Goal: Task Accomplishment & Management: Complete application form

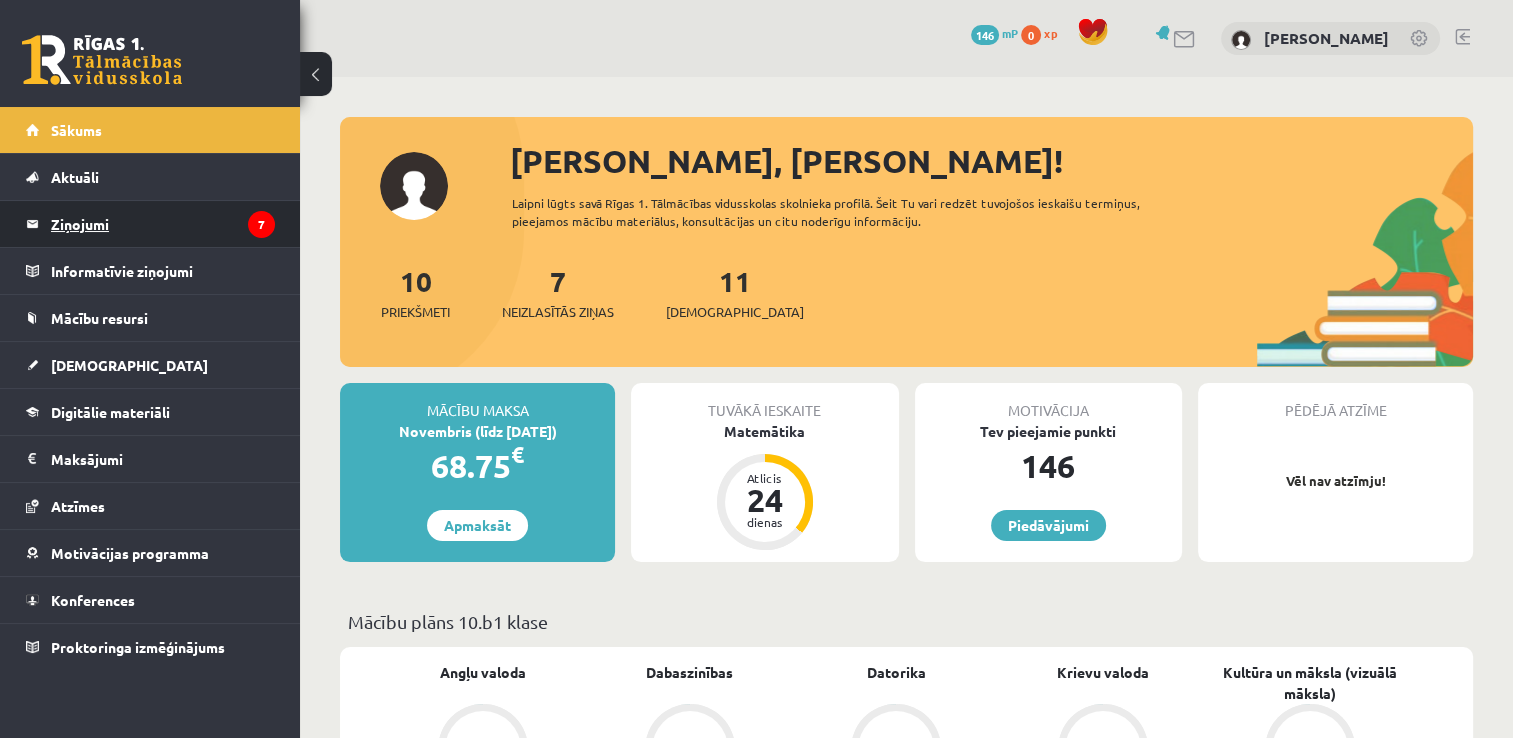
click at [198, 238] on legend "Ziņojumi 7" at bounding box center [163, 224] width 224 height 46
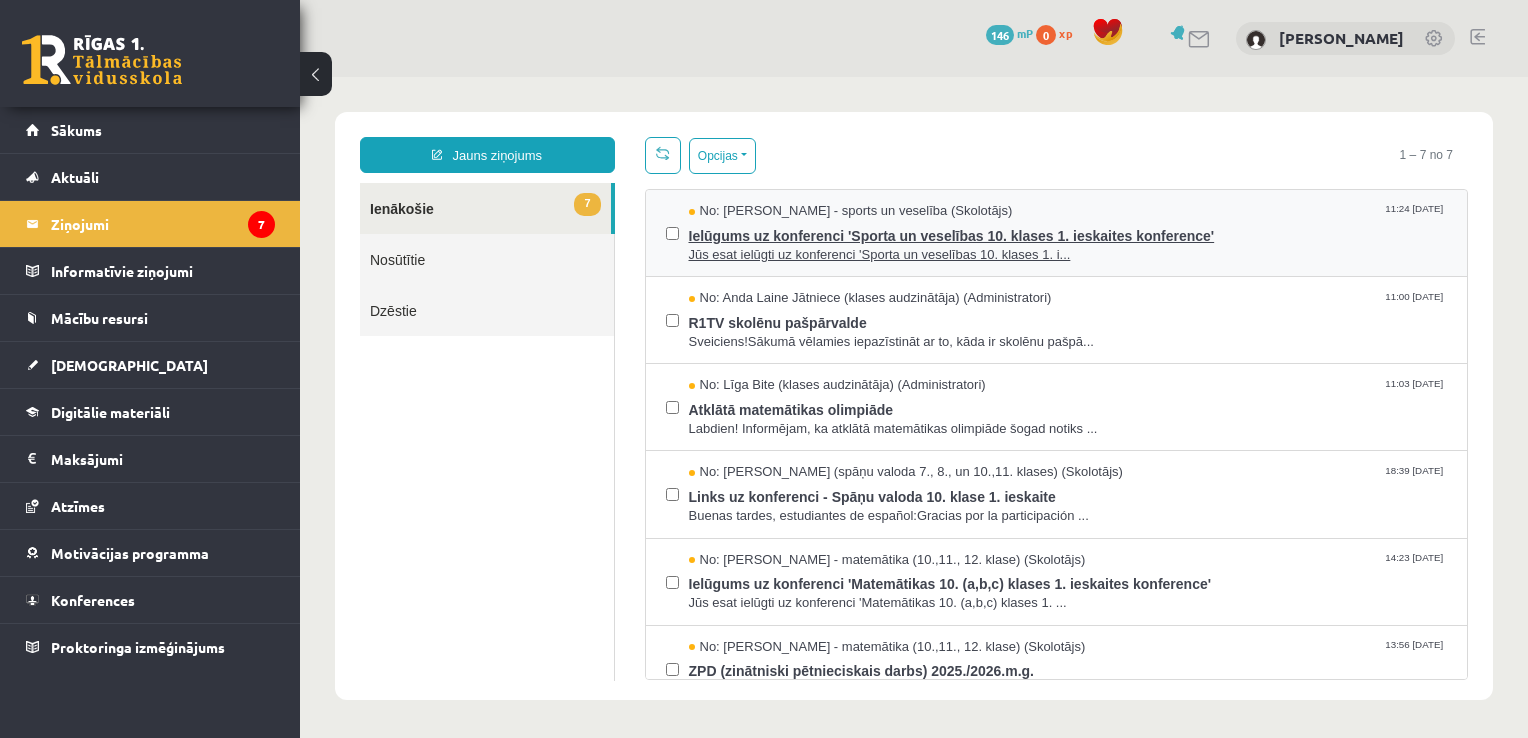
click at [980, 253] on span "Jūs esat ielūgti uz konferenci 'Sporta un veselības 10. klases 1. i..." at bounding box center [1068, 255] width 759 height 19
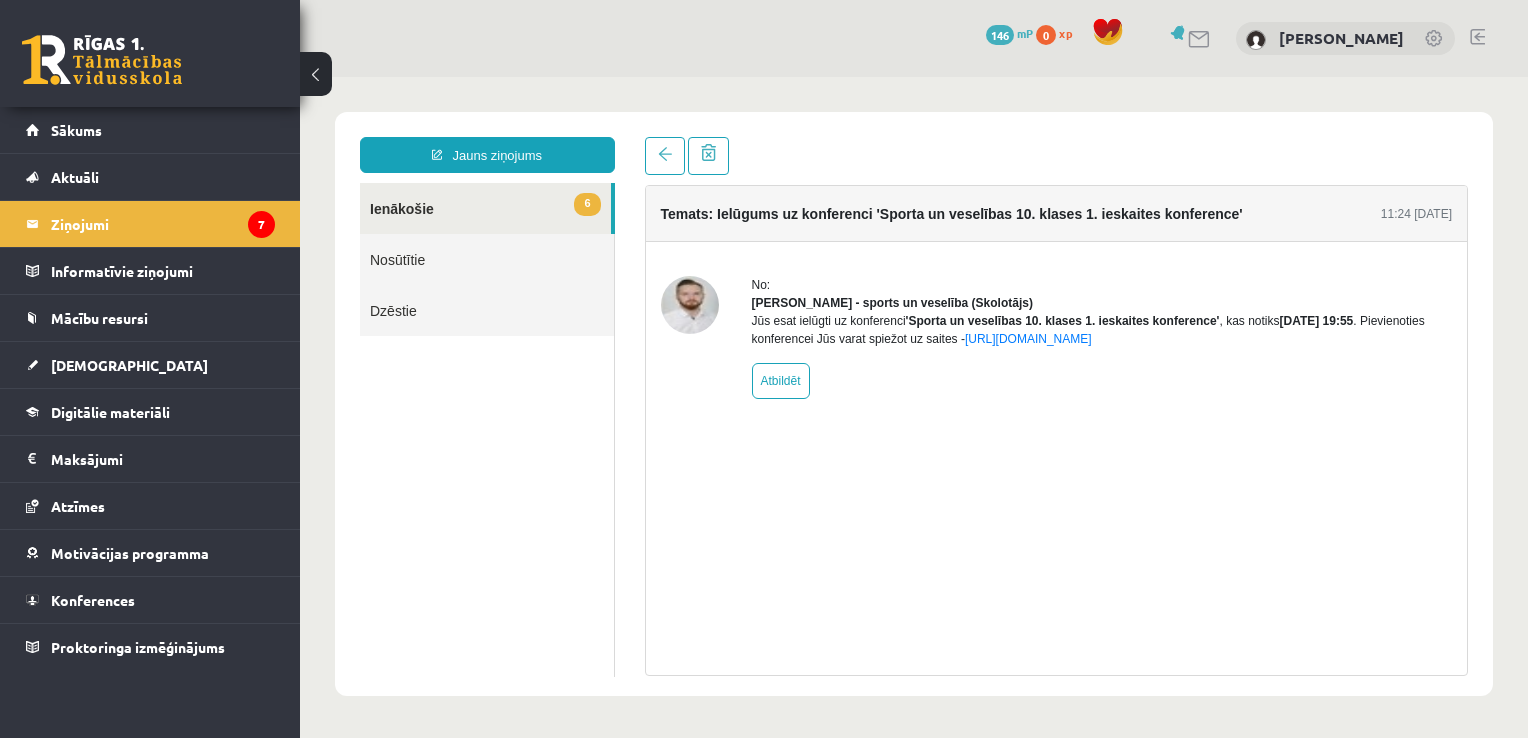
click at [416, 273] on link "Nosūtītie" at bounding box center [487, 259] width 254 height 51
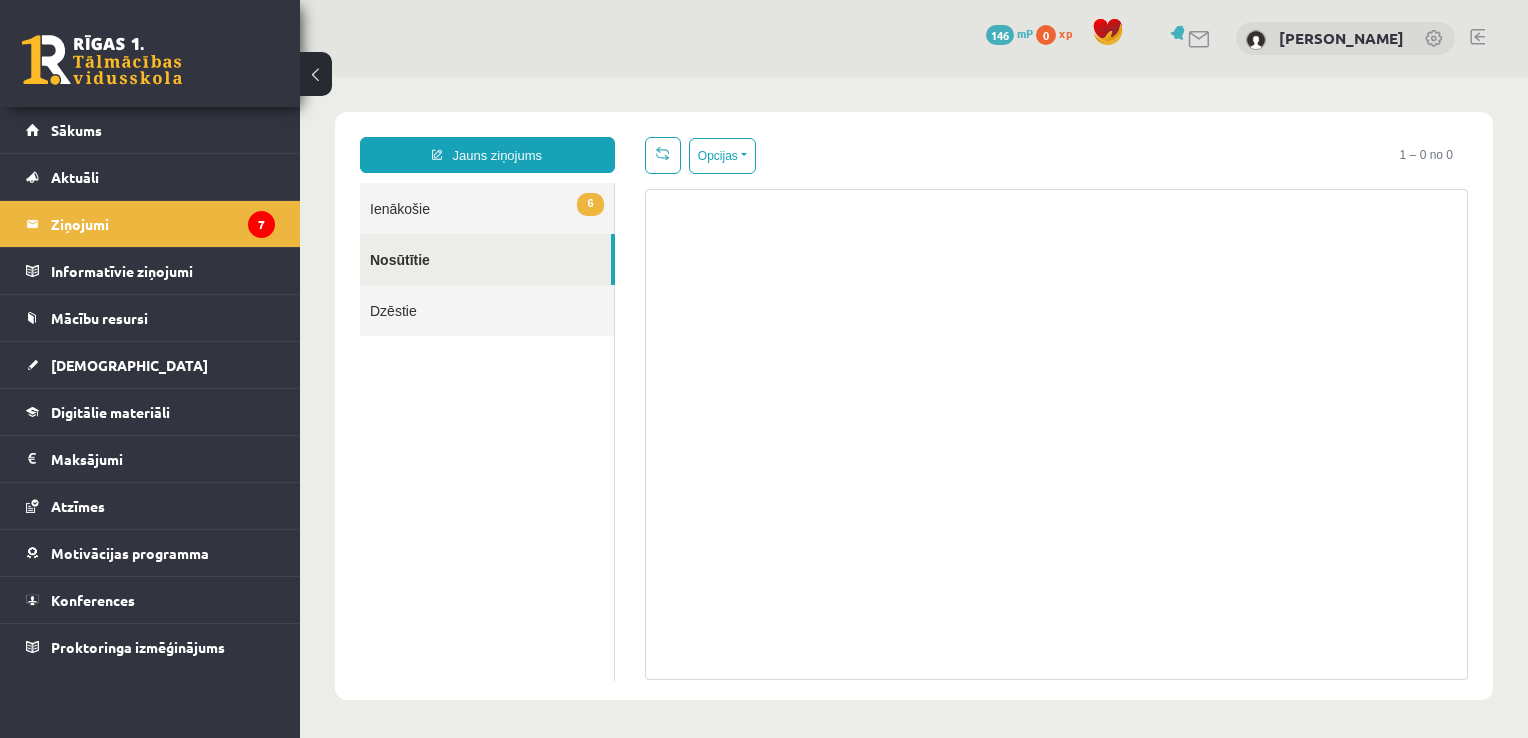
click at [462, 218] on link "6 Ienākošie" at bounding box center [487, 208] width 254 height 51
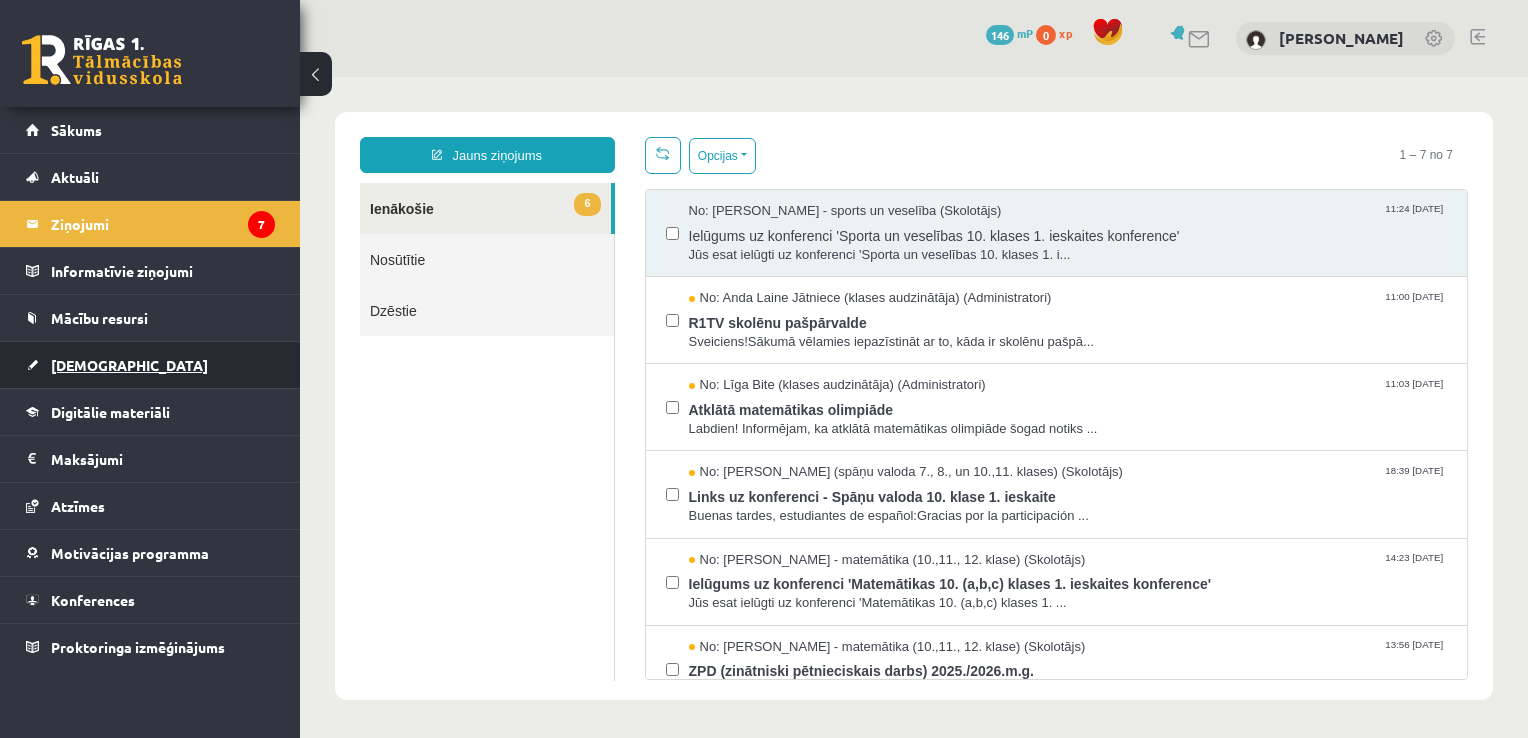
click at [92, 366] on span "[DEMOGRAPHIC_DATA]" at bounding box center [129, 365] width 157 height 18
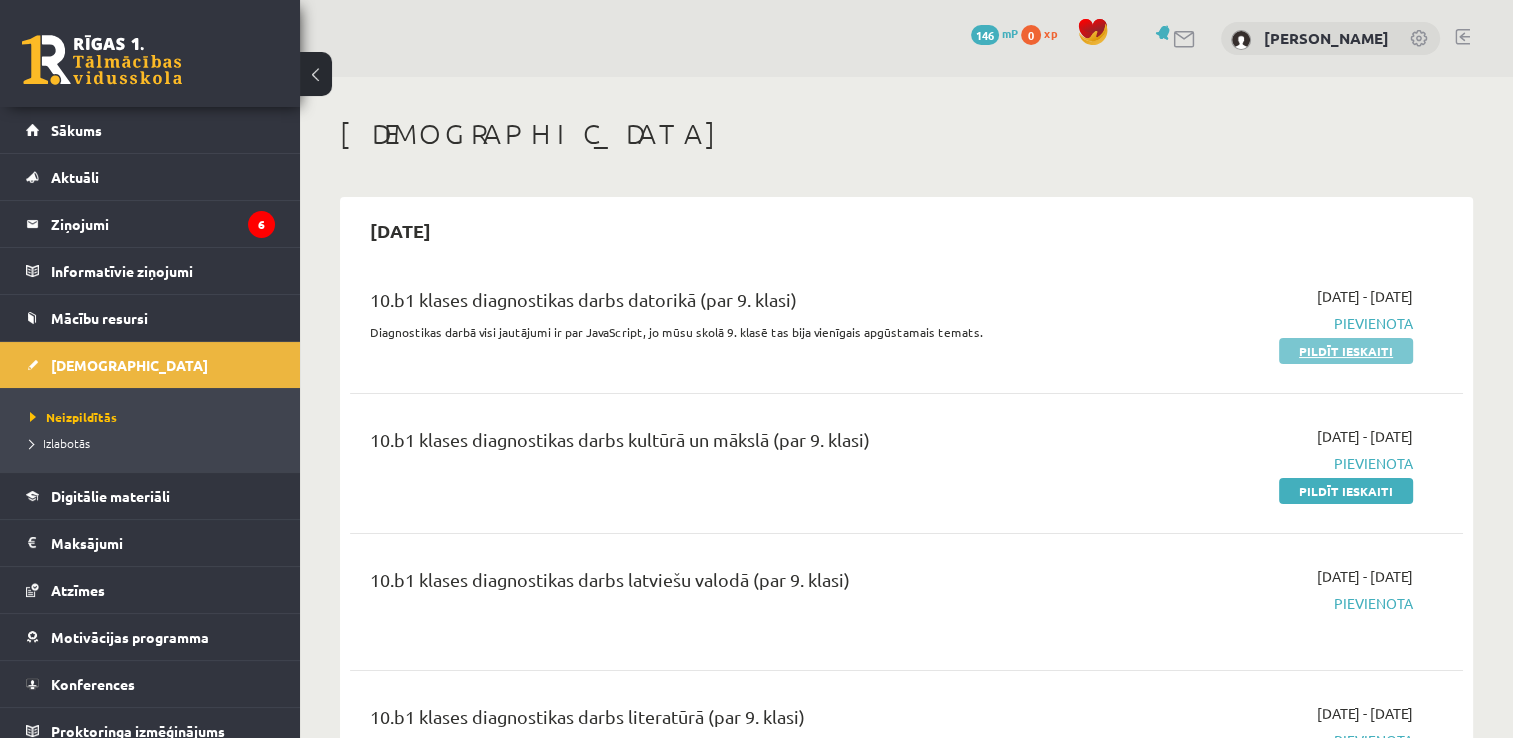
click at [1374, 360] on link "Pildīt ieskaiti" at bounding box center [1346, 351] width 134 height 26
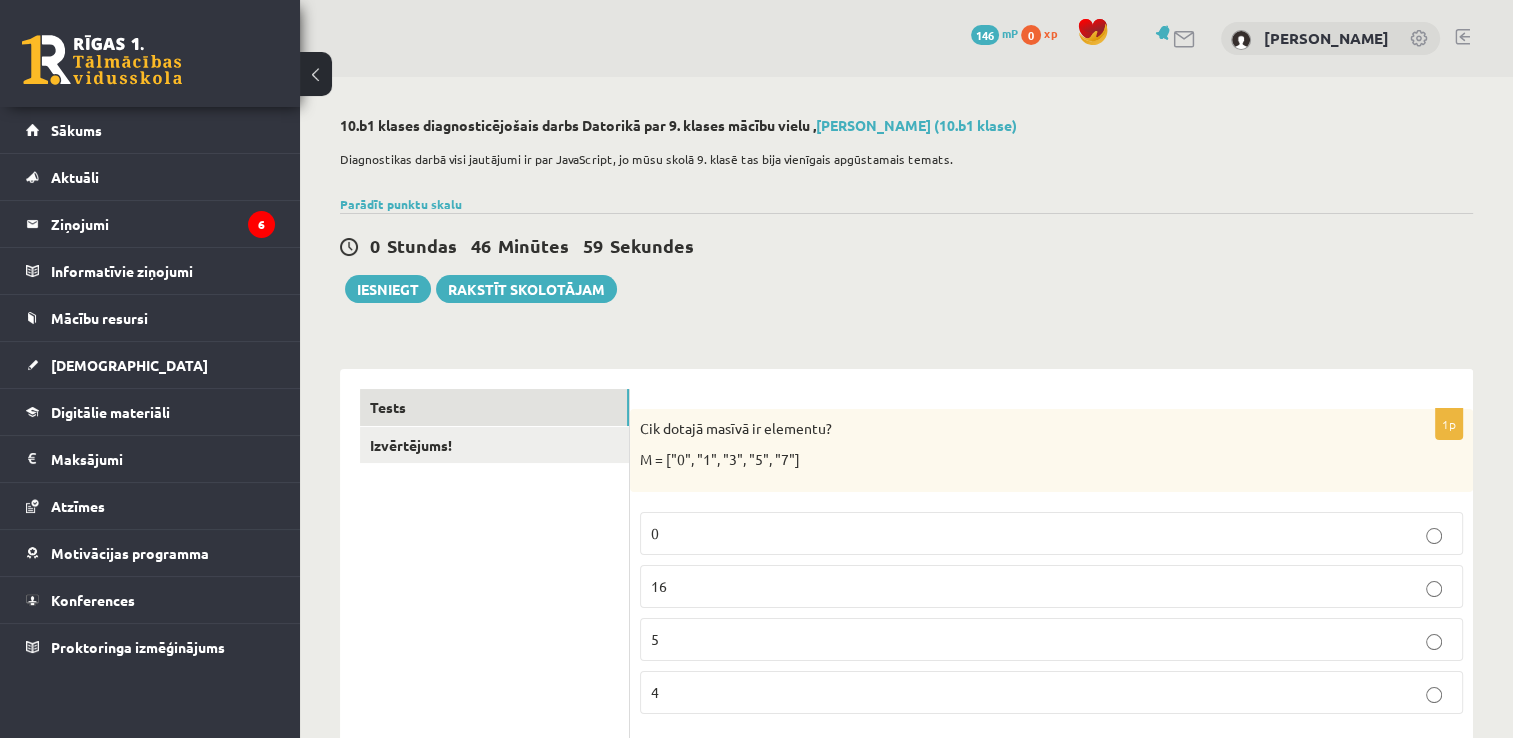
click at [1368, 634] on p "5" at bounding box center [1051, 639] width 801 height 21
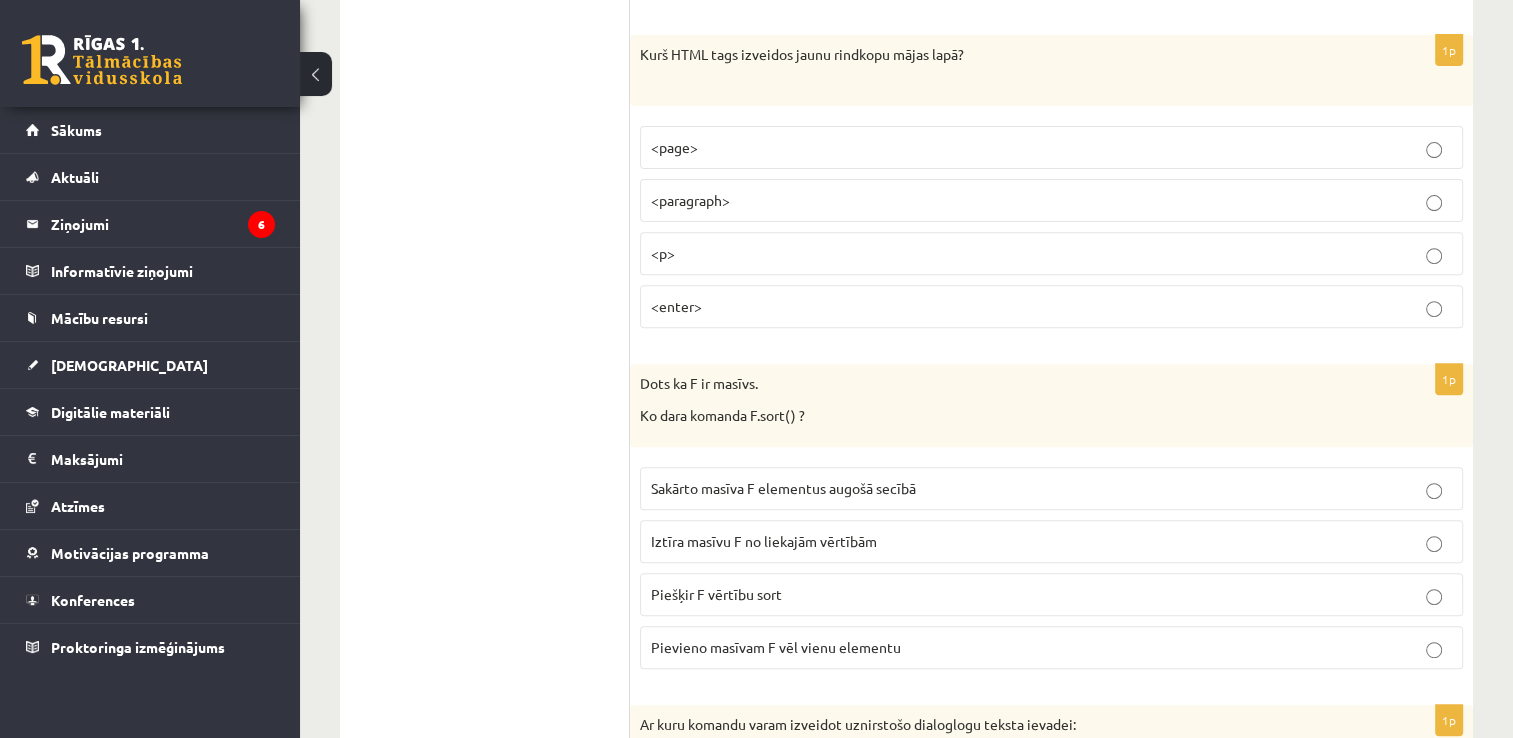
scroll to position [732, 0]
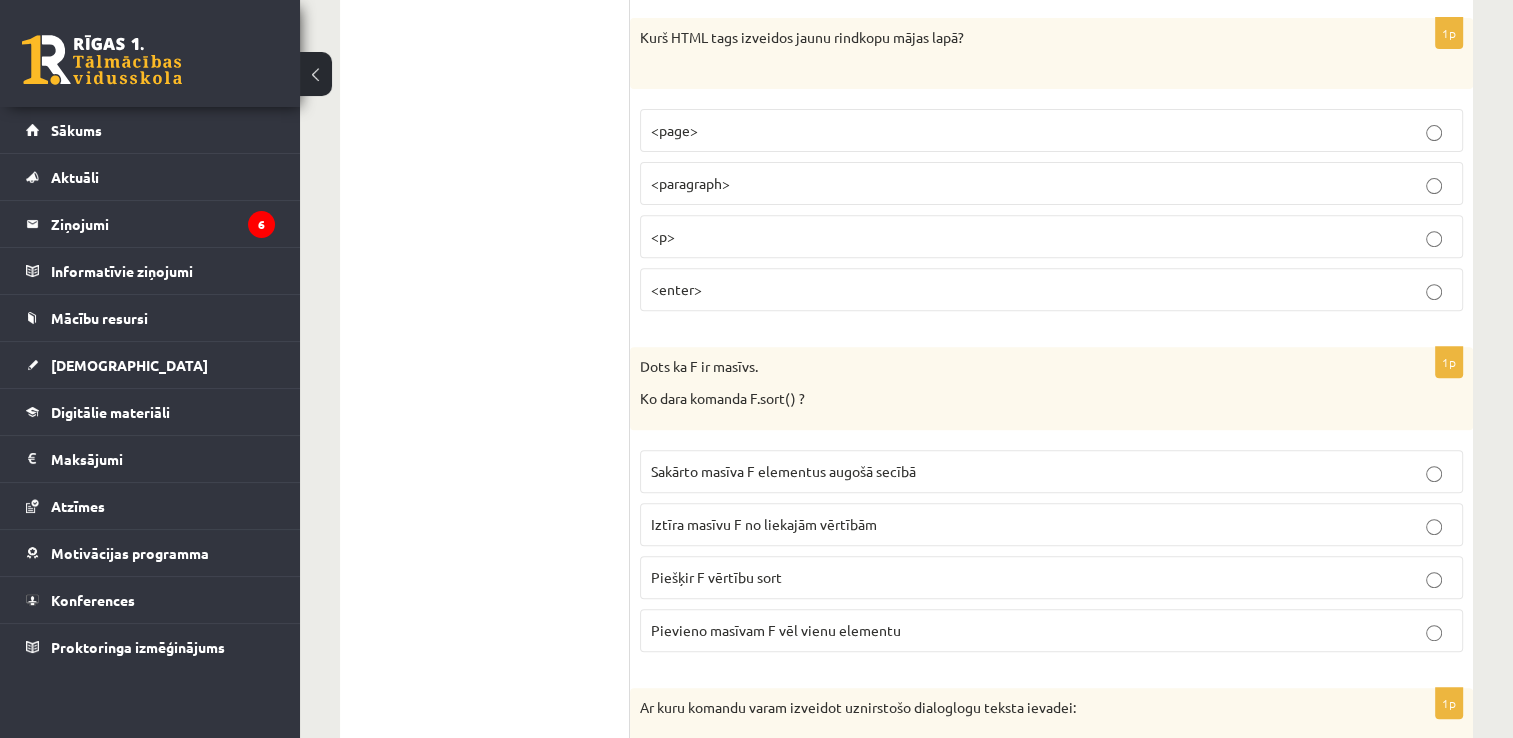
click at [1282, 219] on label "<p>" at bounding box center [1051, 236] width 823 height 43
click at [971, 475] on p "Sakārto masīva F elementus augošā secībā" at bounding box center [1051, 471] width 801 height 21
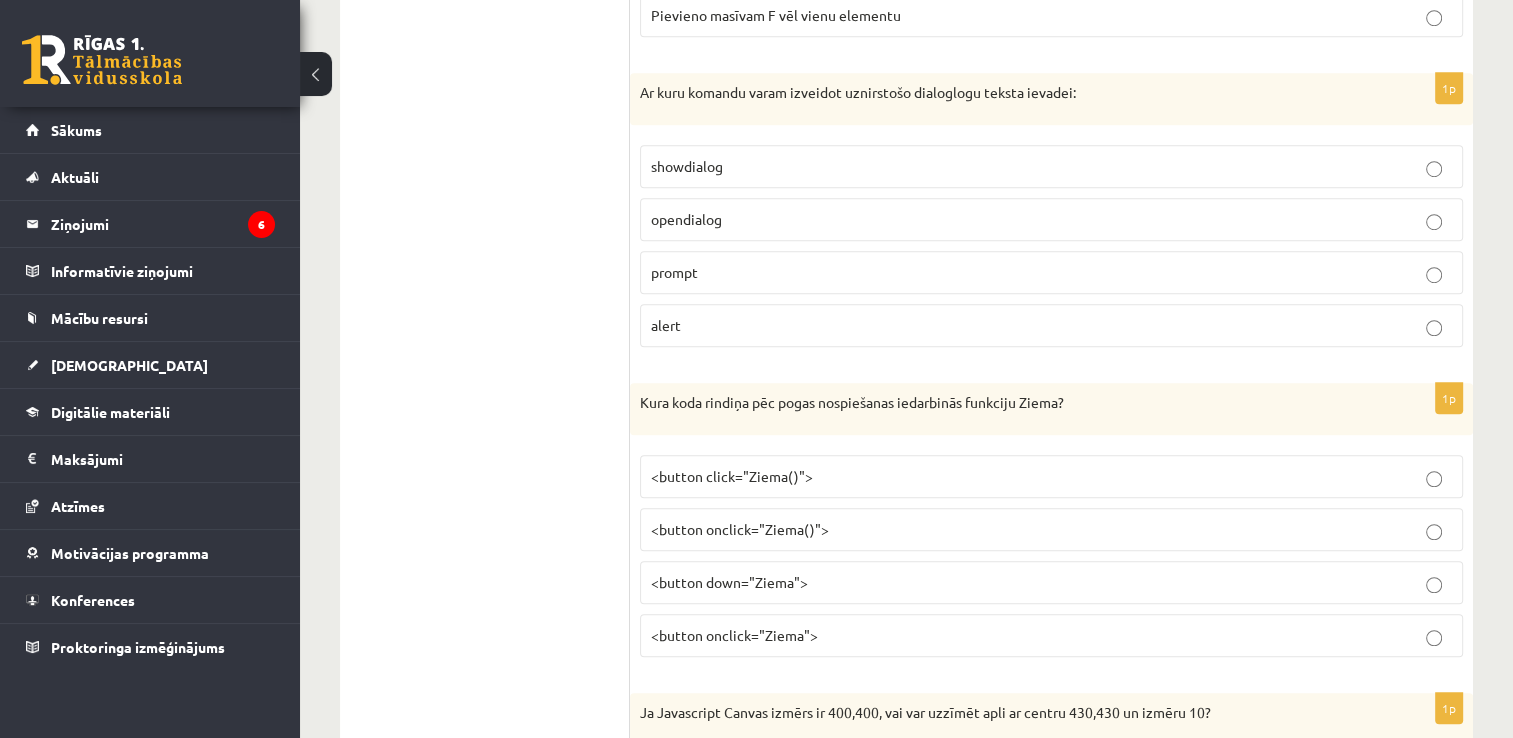
scroll to position [1387, 0]
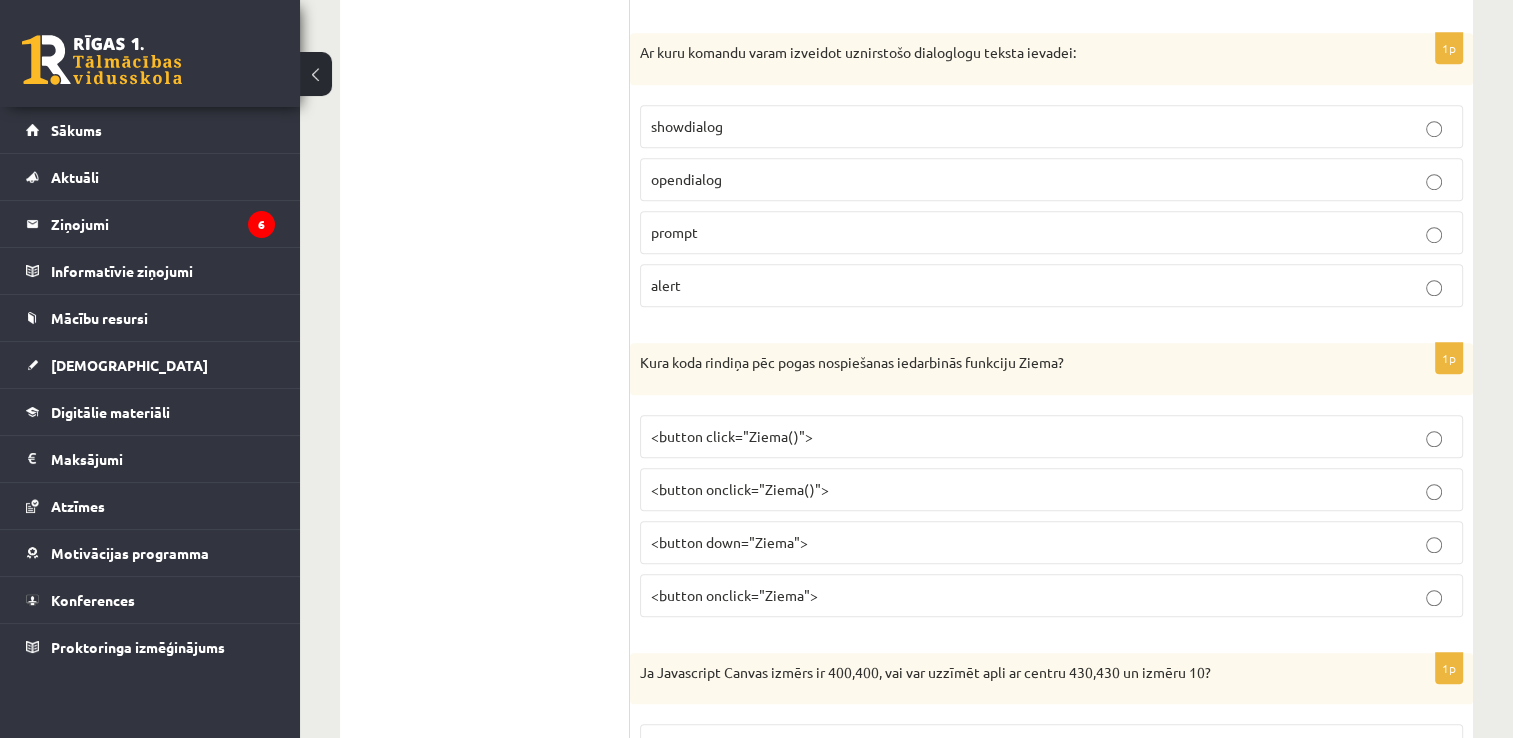
click at [1266, 214] on label "prompt" at bounding box center [1051, 232] width 823 height 43
click at [1085, 490] on p "<button onclick="Ziema()">" at bounding box center [1051, 489] width 801 height 21
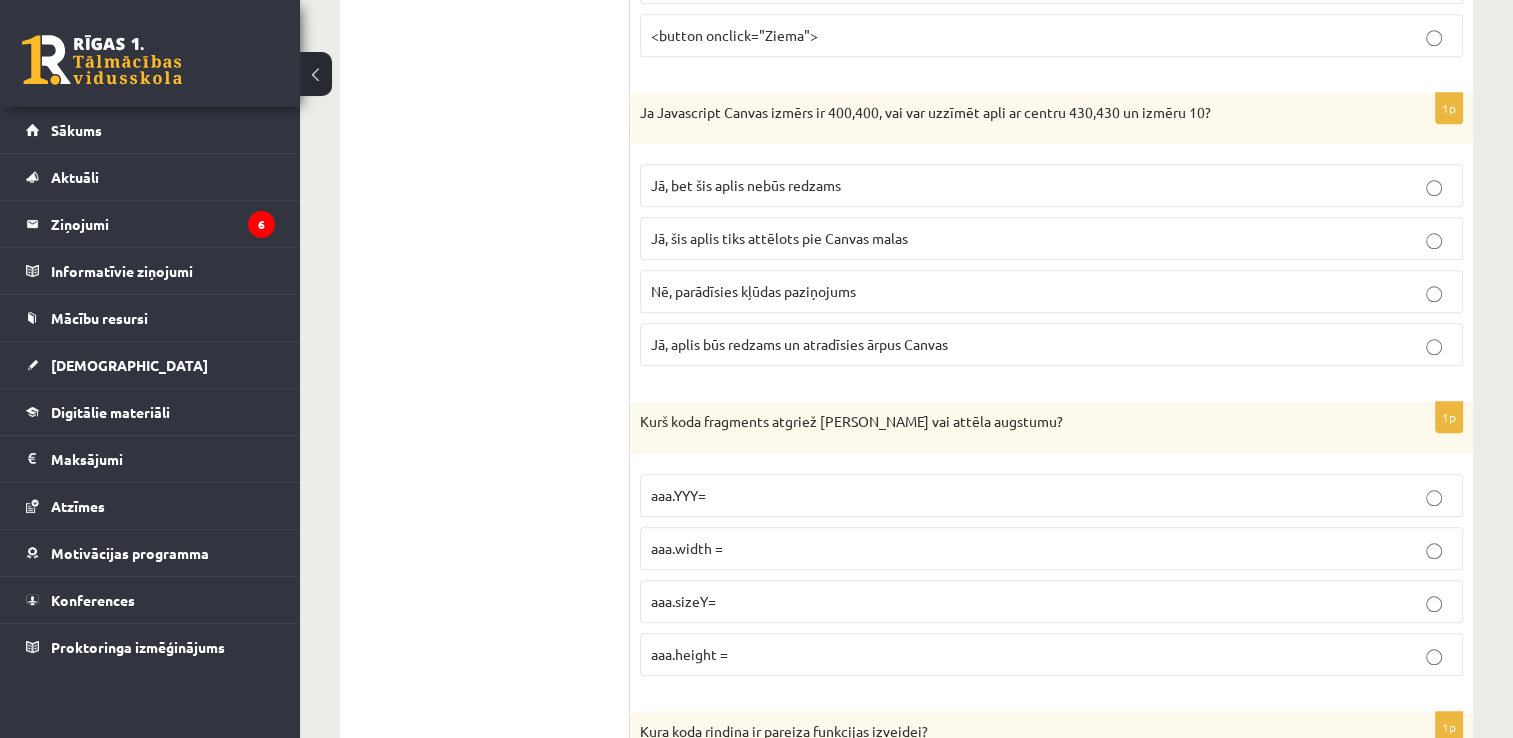
scroll to position [1987, 0]
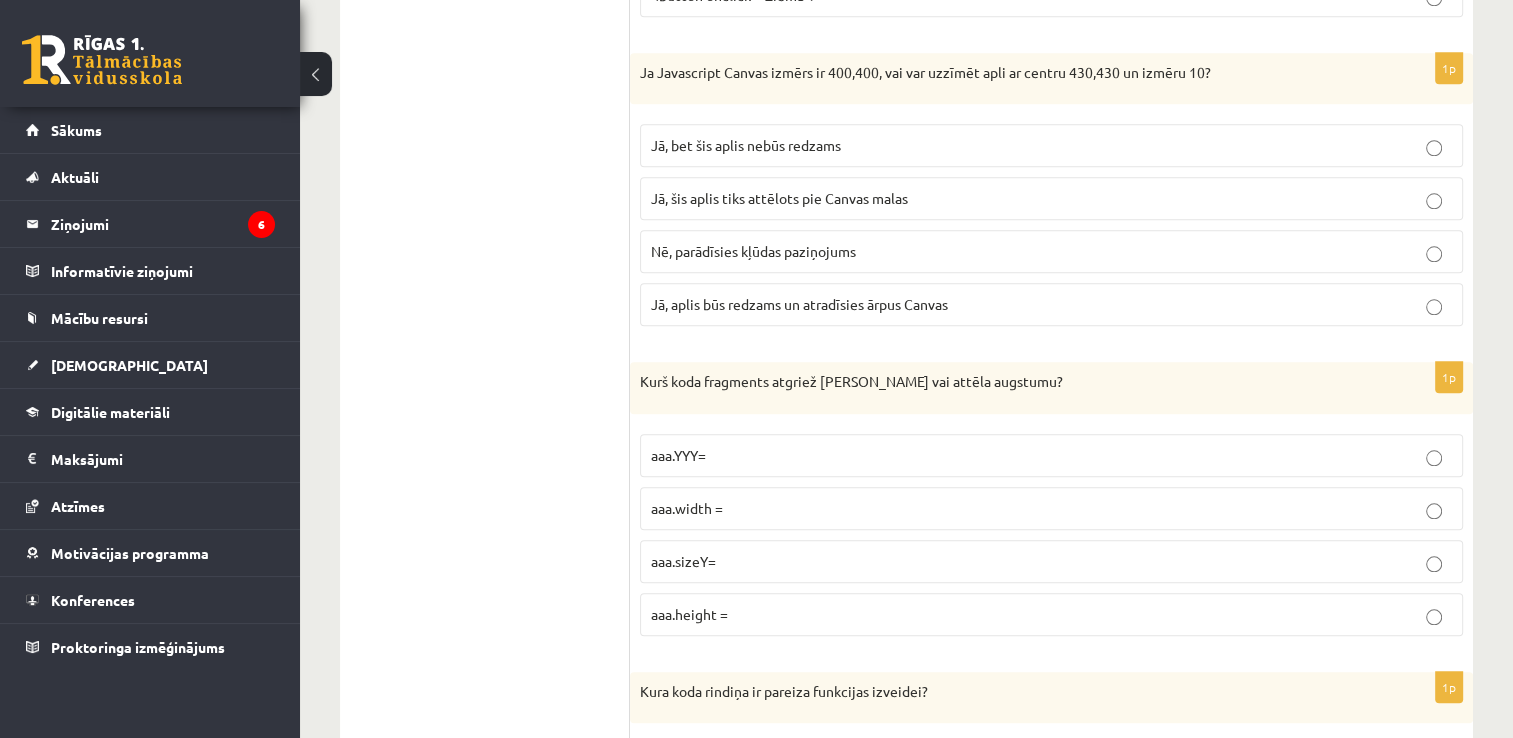
click at [926, 254] on label "Nē, parādīsies kļūdas paziņojums" at bounding box center [1051, 251] width 823 height 43
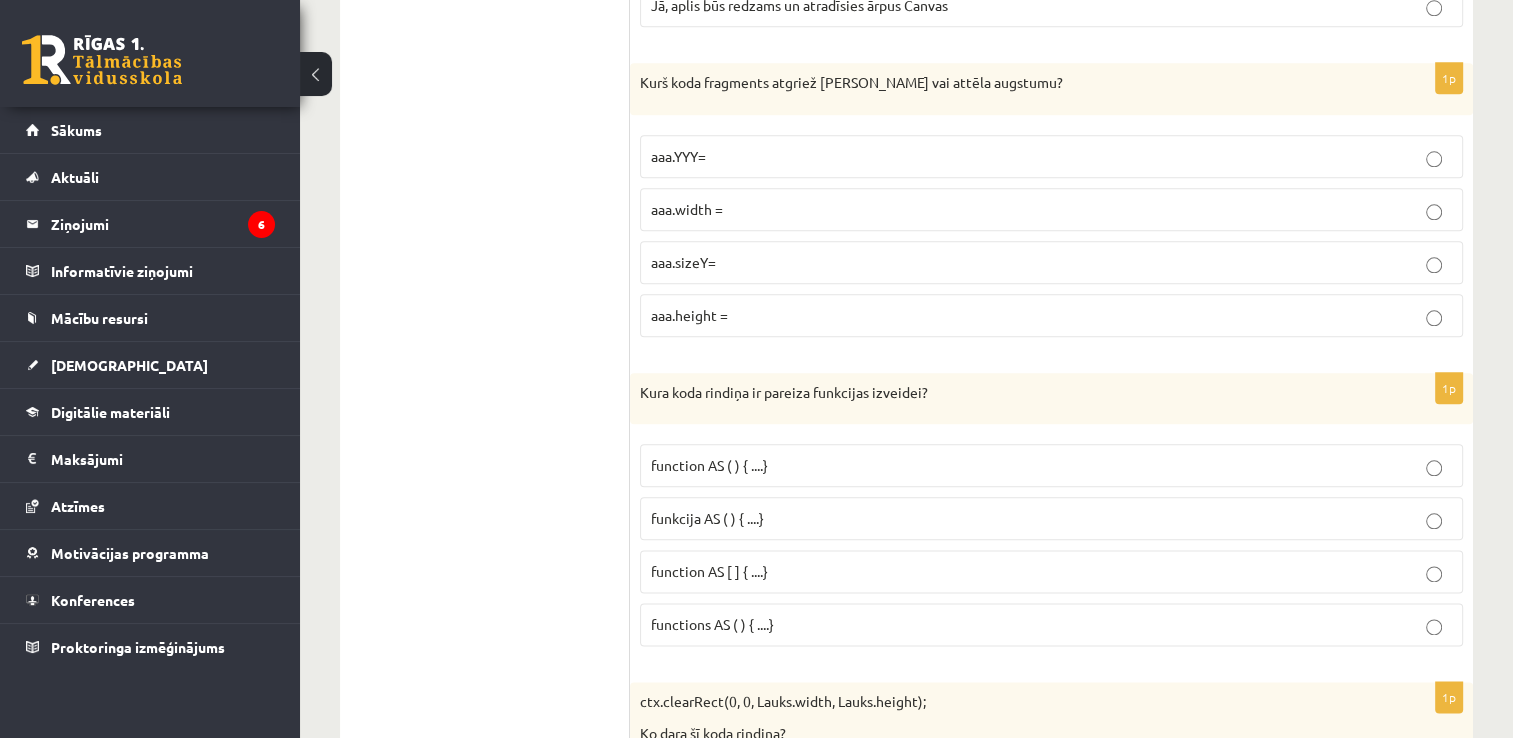
scroll to position [2307, 0]
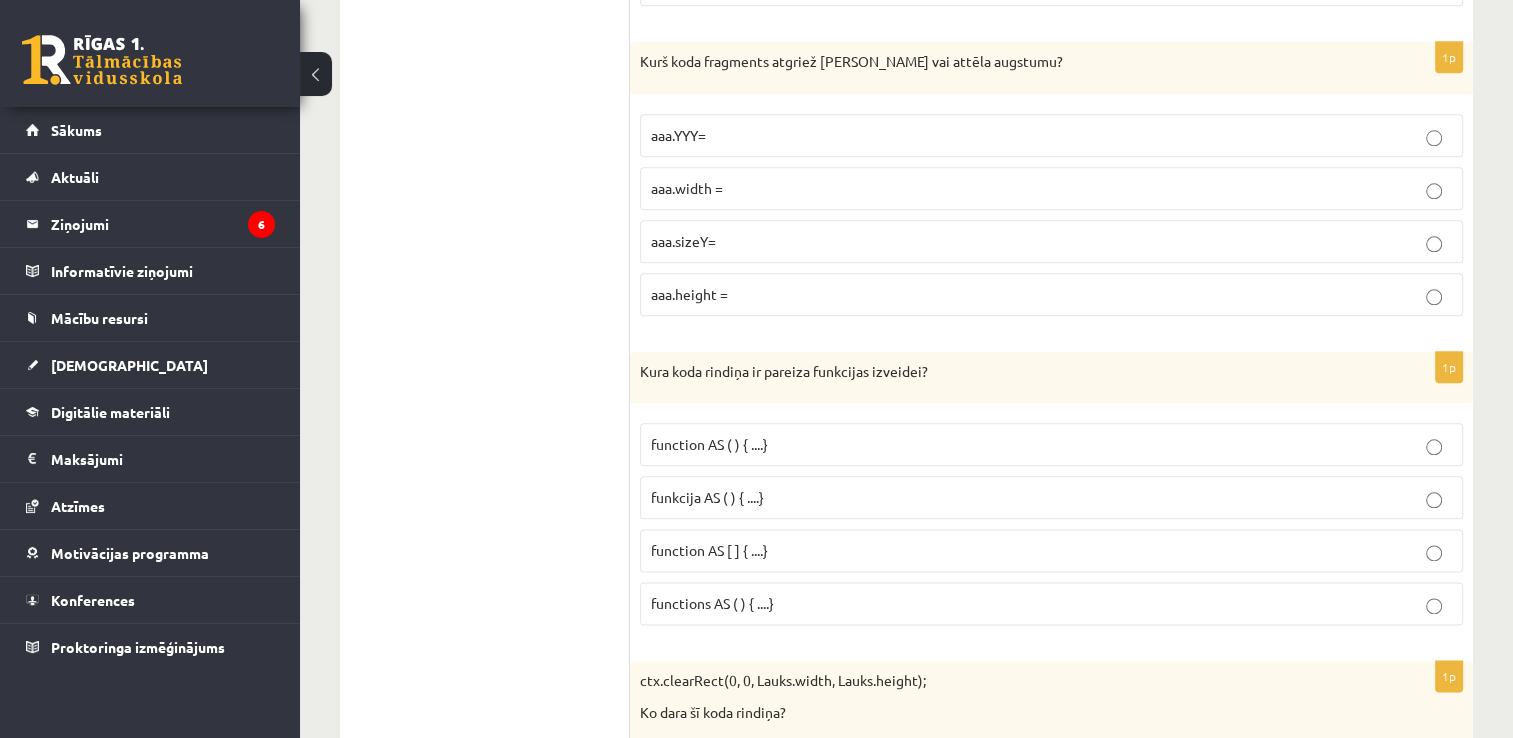
click at [1041, 285] on p "aaa.height =" at bounding box center [1051, 294] width 801 height 21
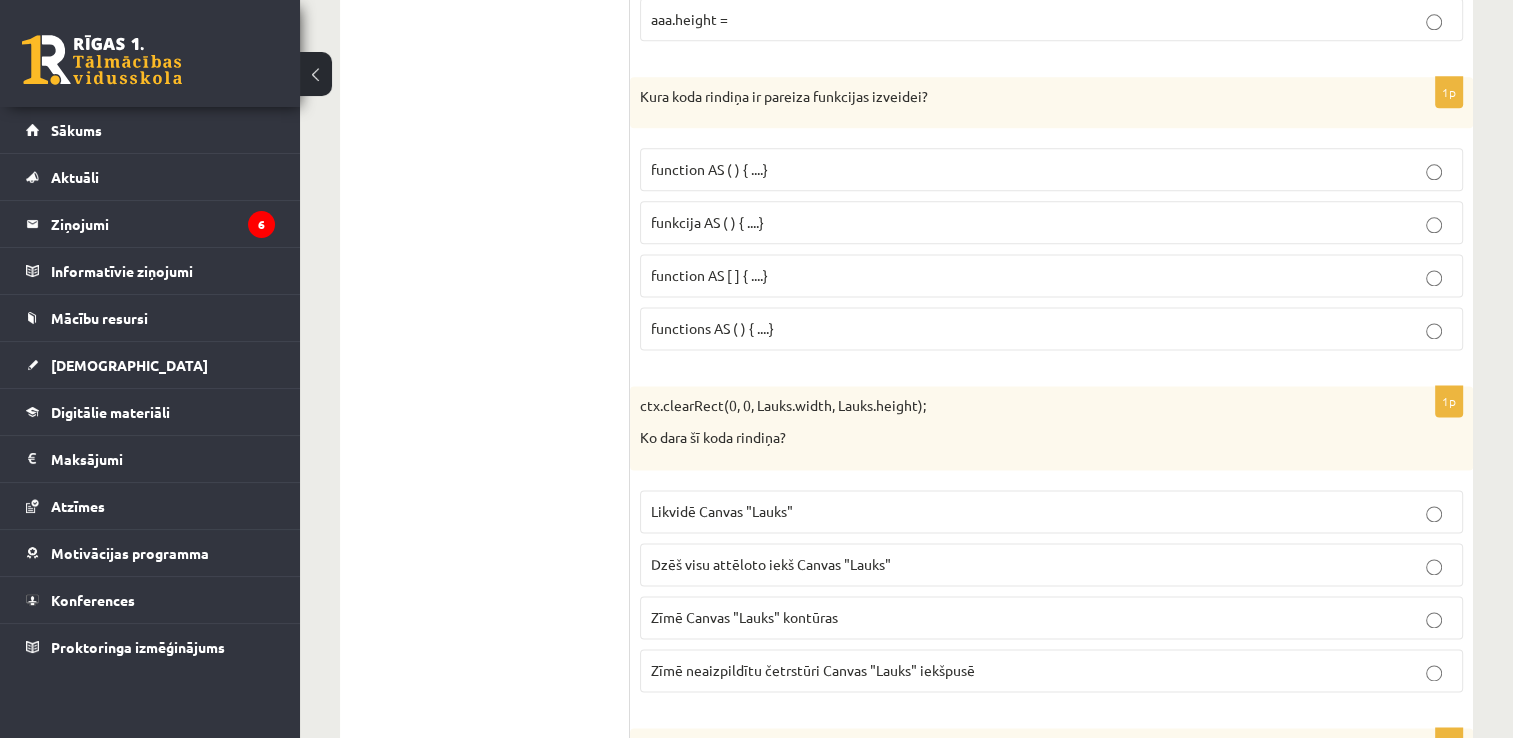
scroll to position [2627, 0]
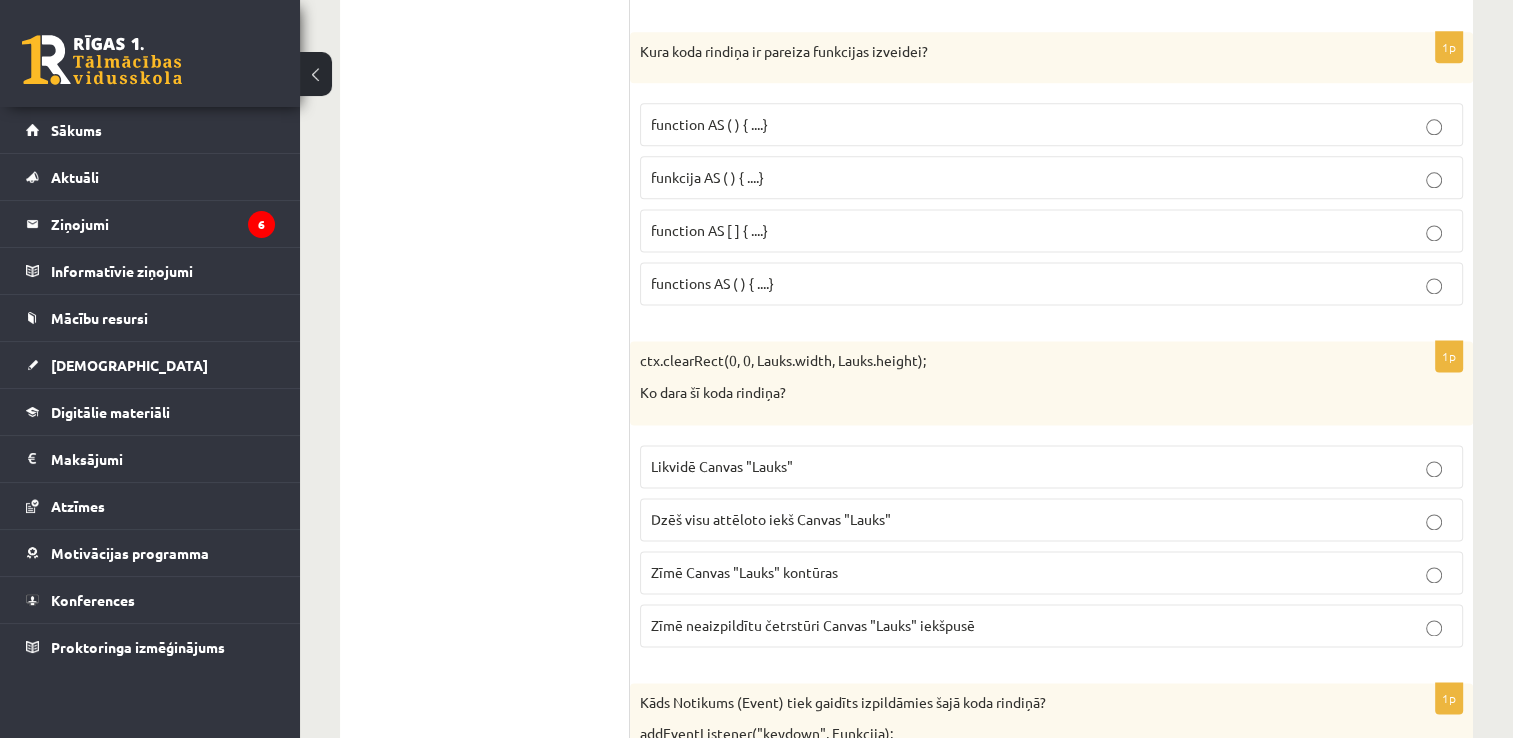
click at [960, 115] on p "function AS ( ) { ....}" at bounding box center [1051, 124] width 801 height 21
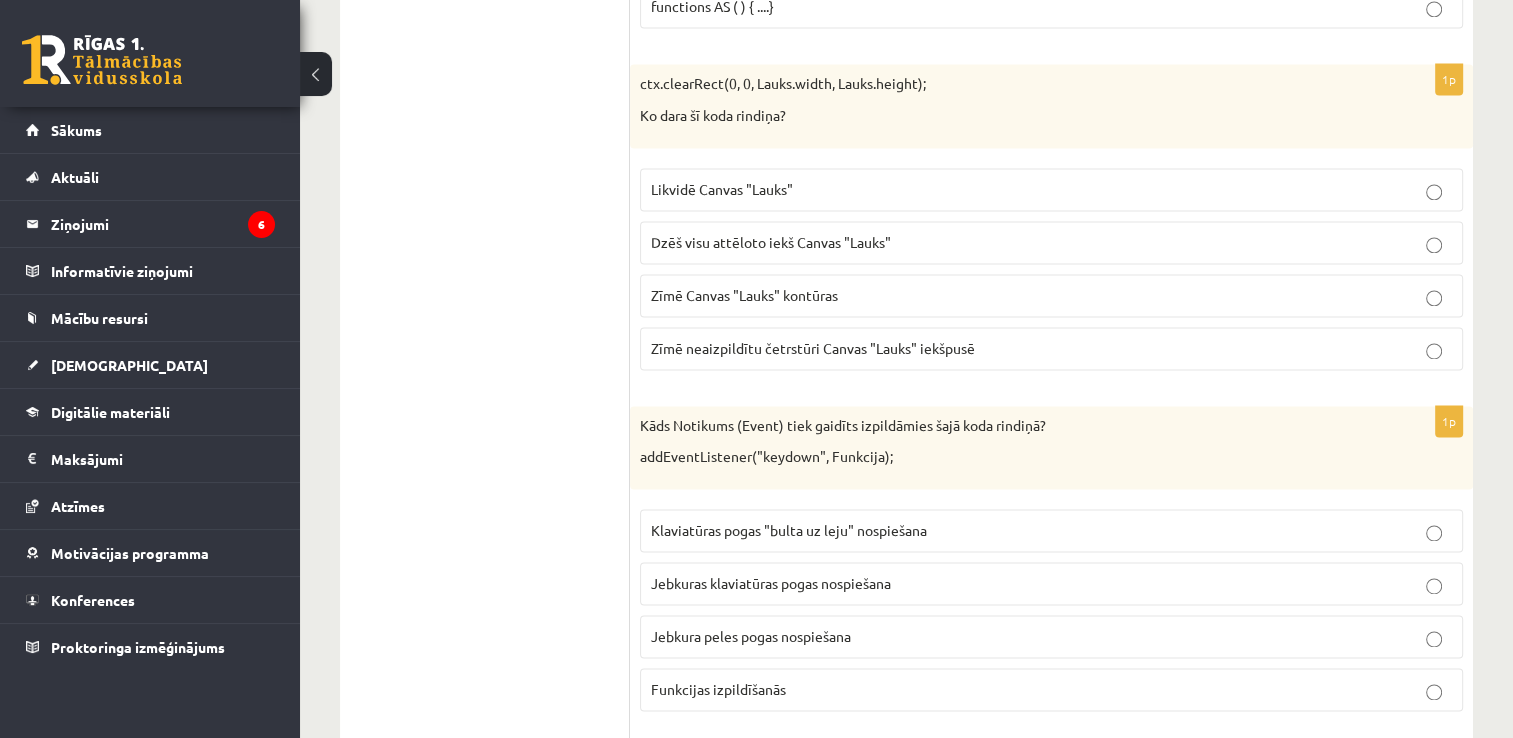
scroll to position [2947, 0]
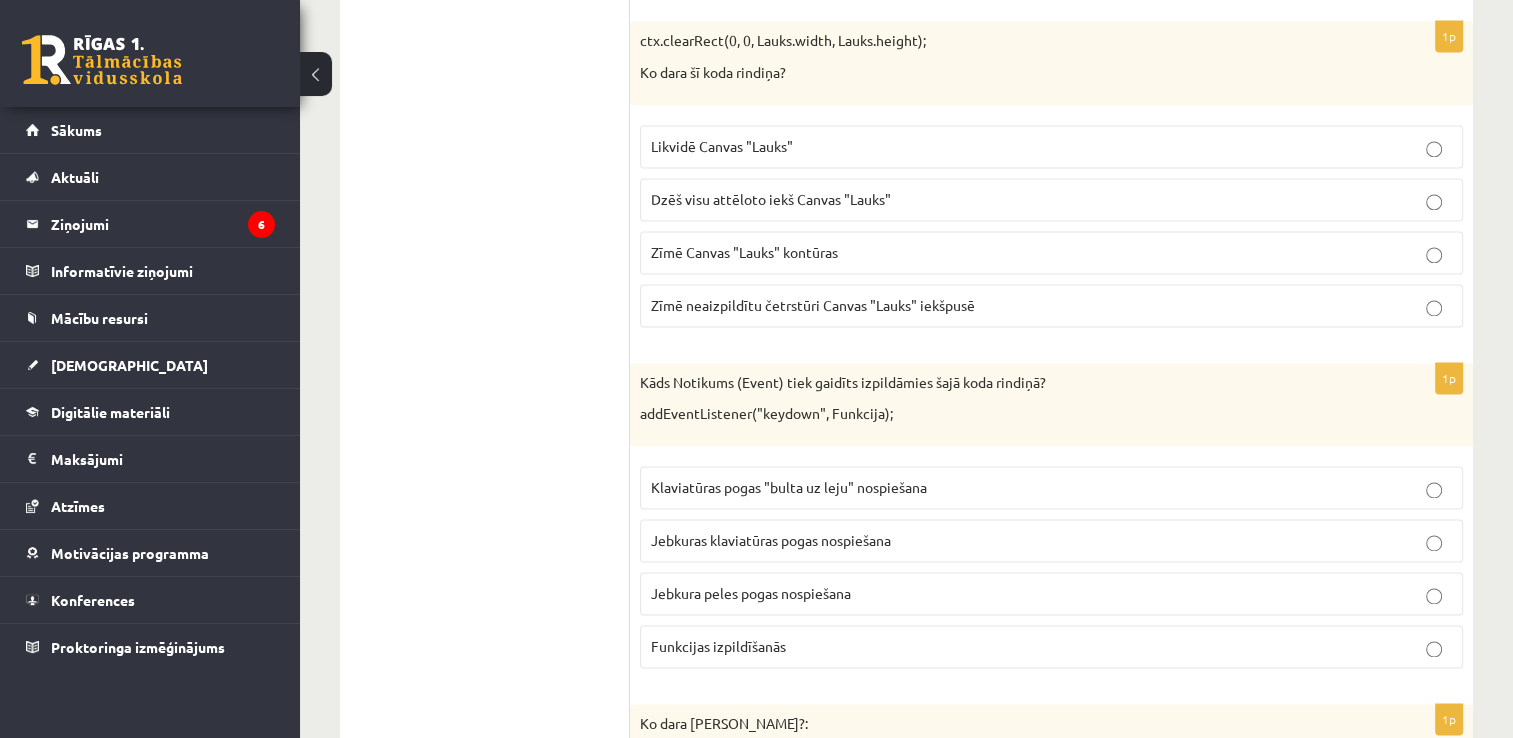
click at [875, 190] on span "Dzēš visu attēloto iekš Canvas "Lauks"" at bounding box center [771, 199] width 240 height 18
click at [787, 531] on span "Jebkuras klaviatūras pogas nospiešana" at bounding box center [771, 540] width 240 height 18
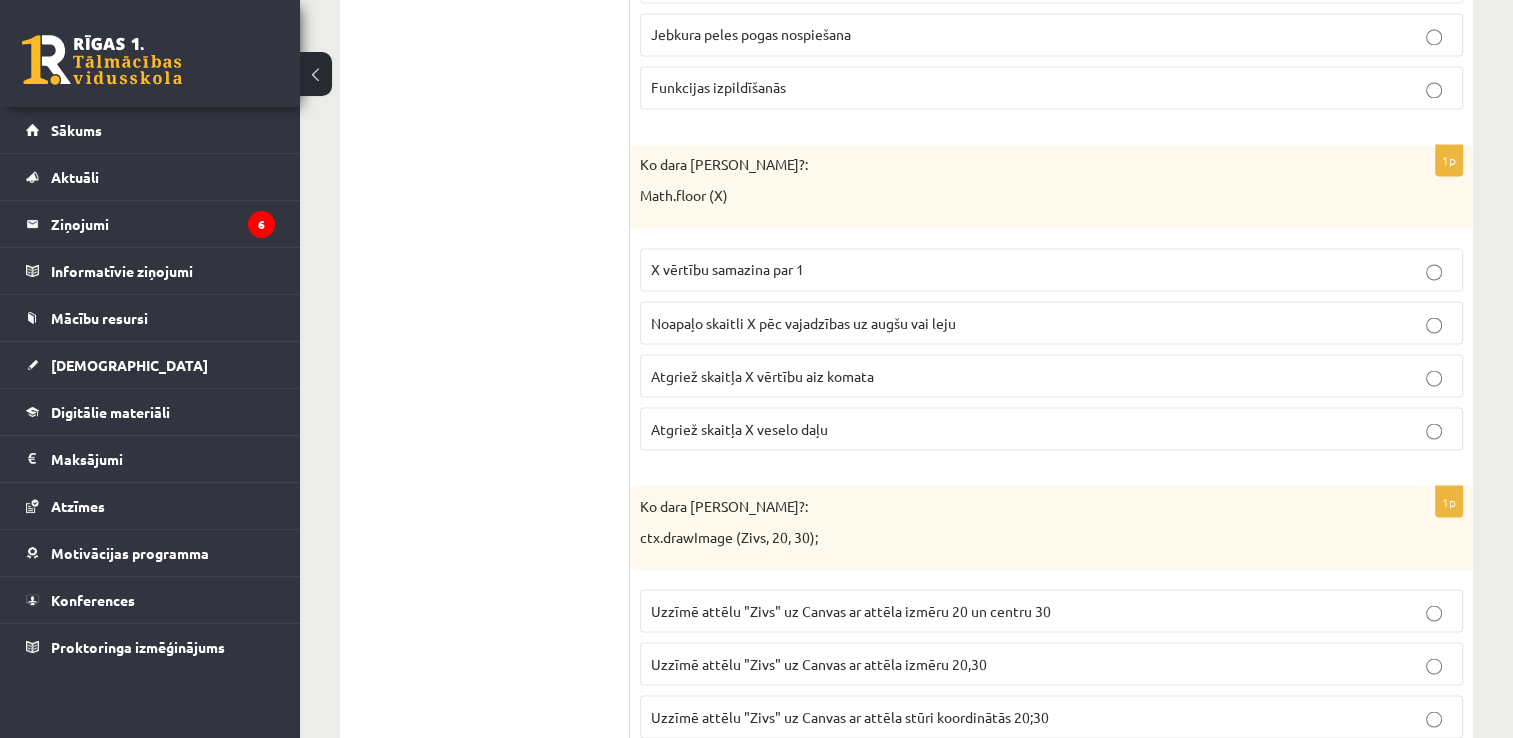
scroll to position [3507, 0]
click at [888, 312] on span "Noapaļo skaitli X pēc vajadzības uz augšu vai leju" at bounding box center [803, 321] width 305 height 18
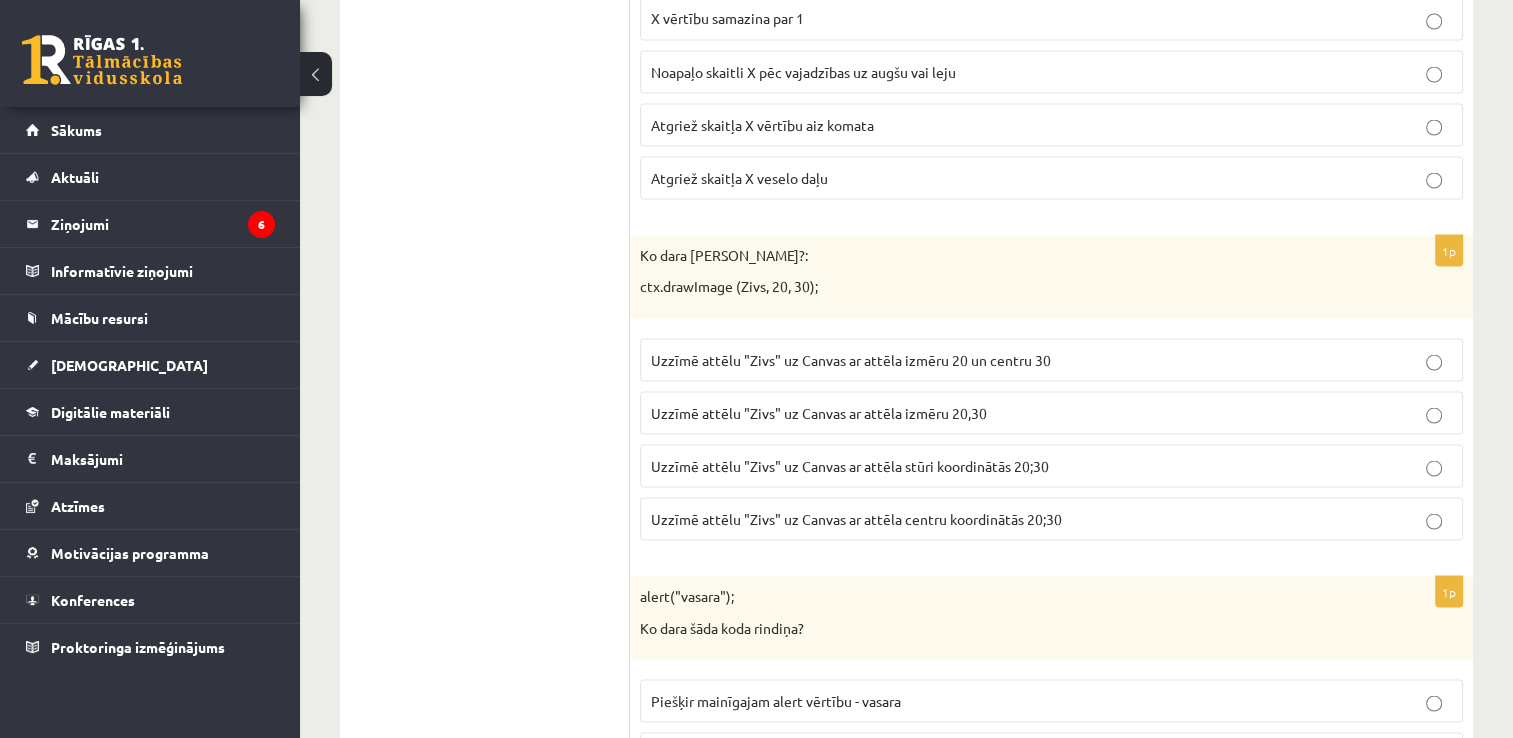
scroll to position [3787, 0]
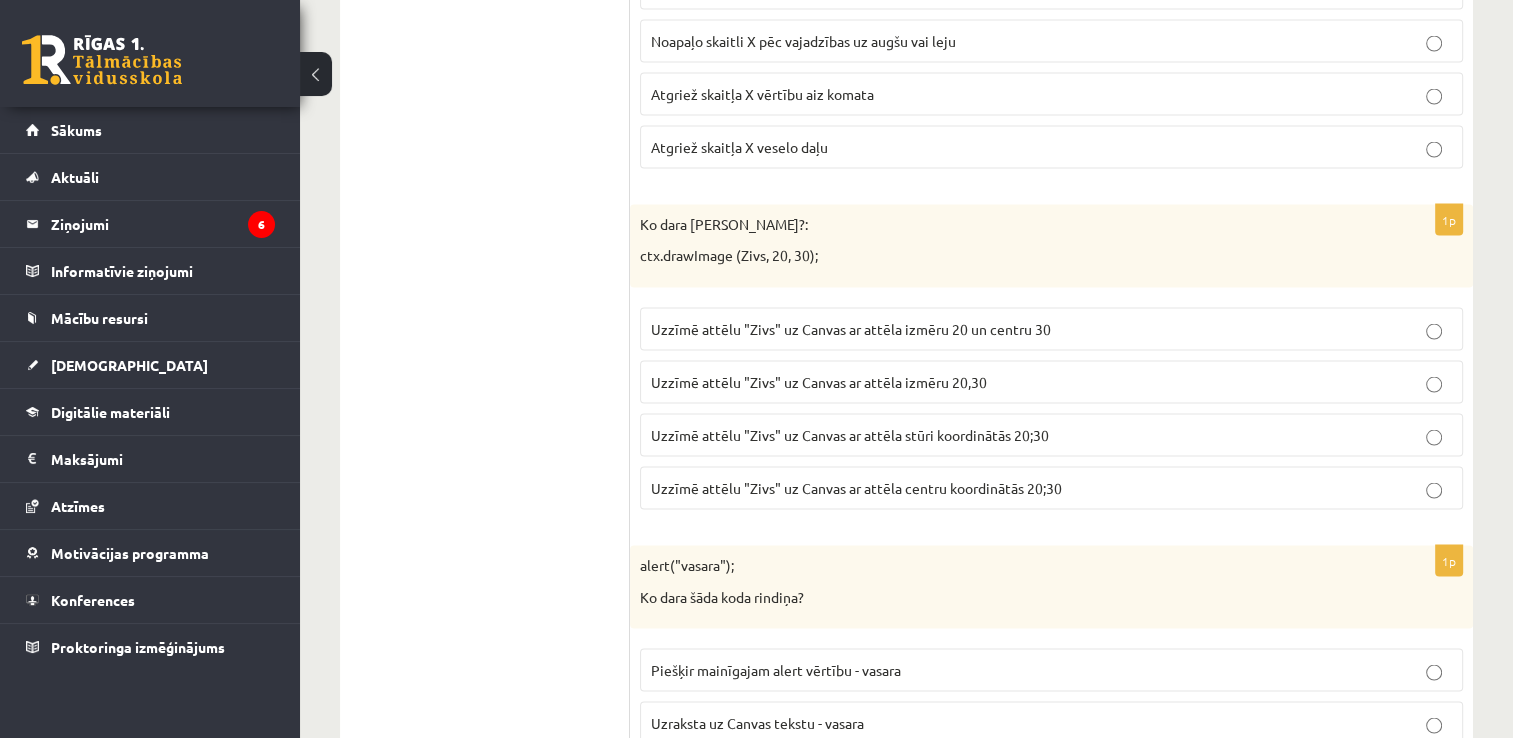
click at [1233, 478] on p "Uzzīmē attēlu "Zivs" uz Canvas ar attēla centru koordinātās 20;30" at bounding box center [1051, 488] width 801 height 21
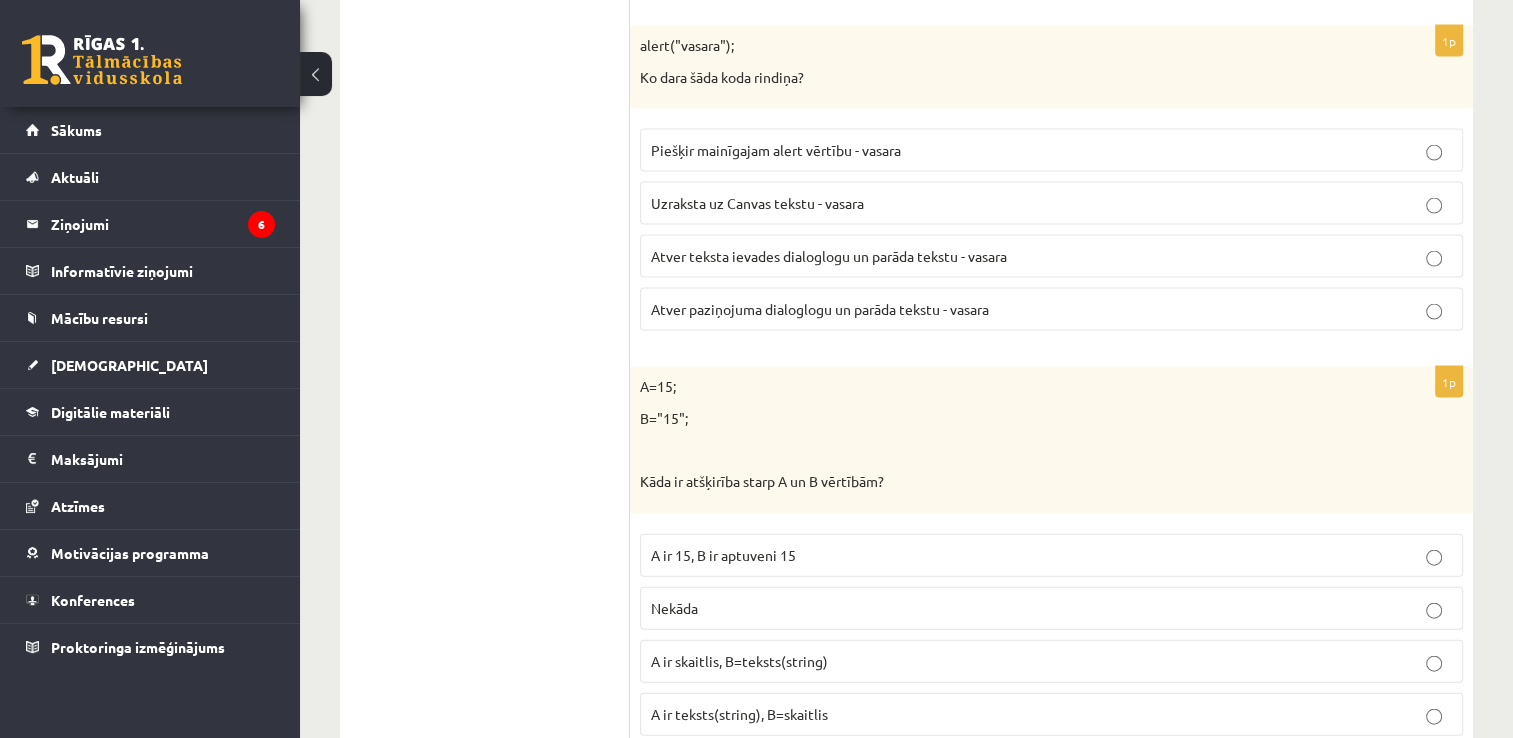
scroll to position [4267, 0]
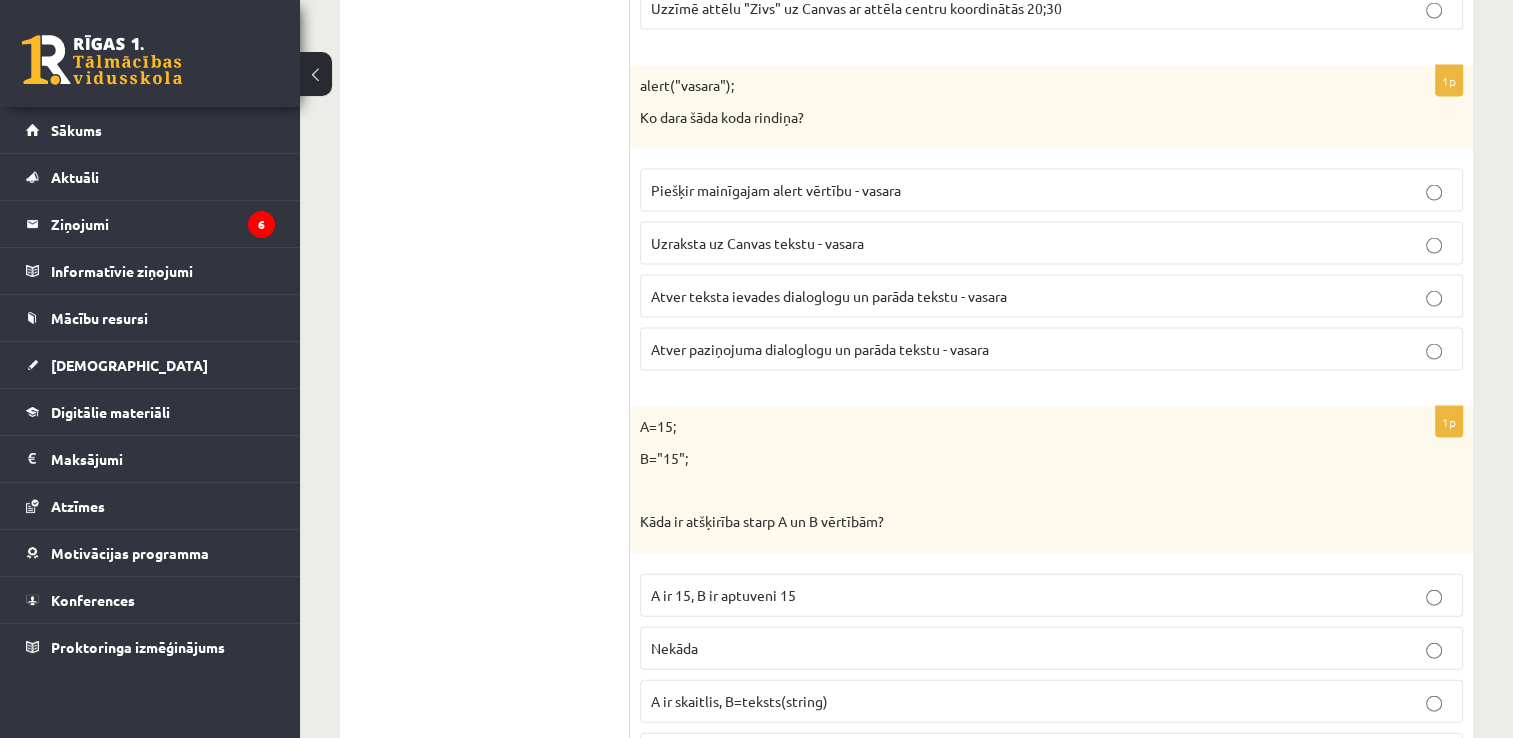
click at [1360, 180] on p "Piešķir mainīgajam alert vērtību - vasara" at bounding box center [1051, 190] width 801 height 21
click at [1080, 339] on p "Atver paziņojuma dialoglogu un parāda tekstu - vasara" at bounding box center [1051, 349] width 801 height 21
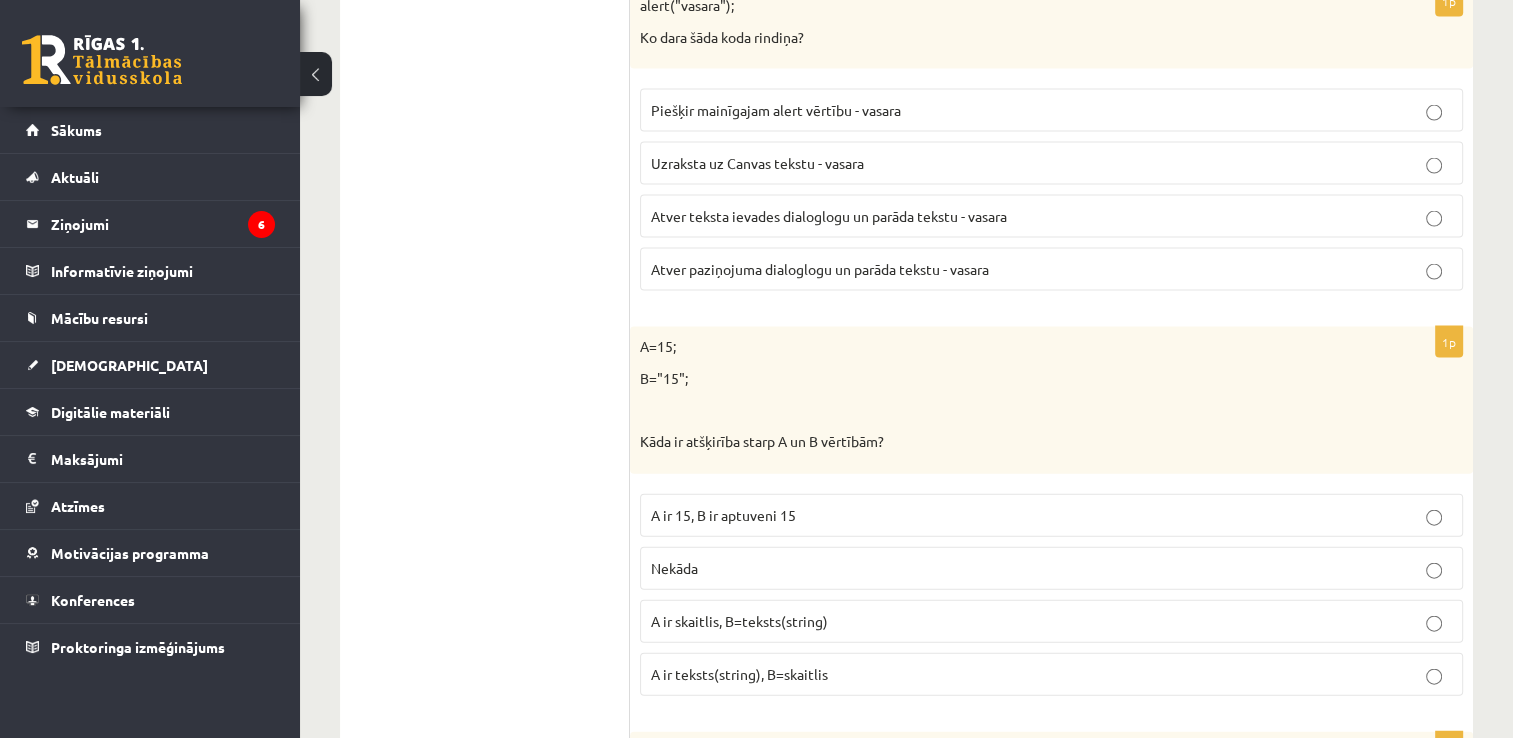
scroll to position [4387, 0]
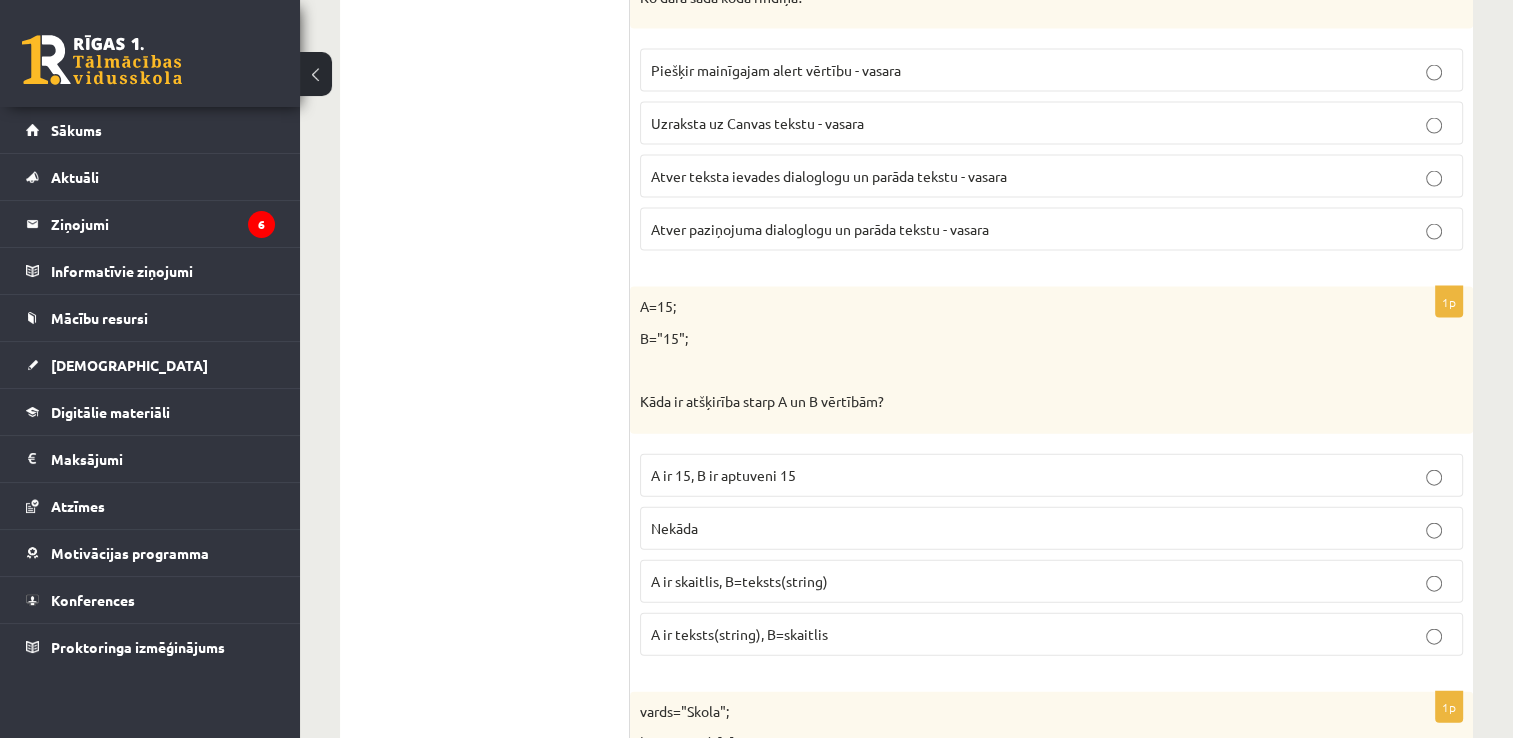
click at [962, 570] on label "A ir skaitlis, B=teksts(string)" at bounding box center [1051, 581] width 823 height 43
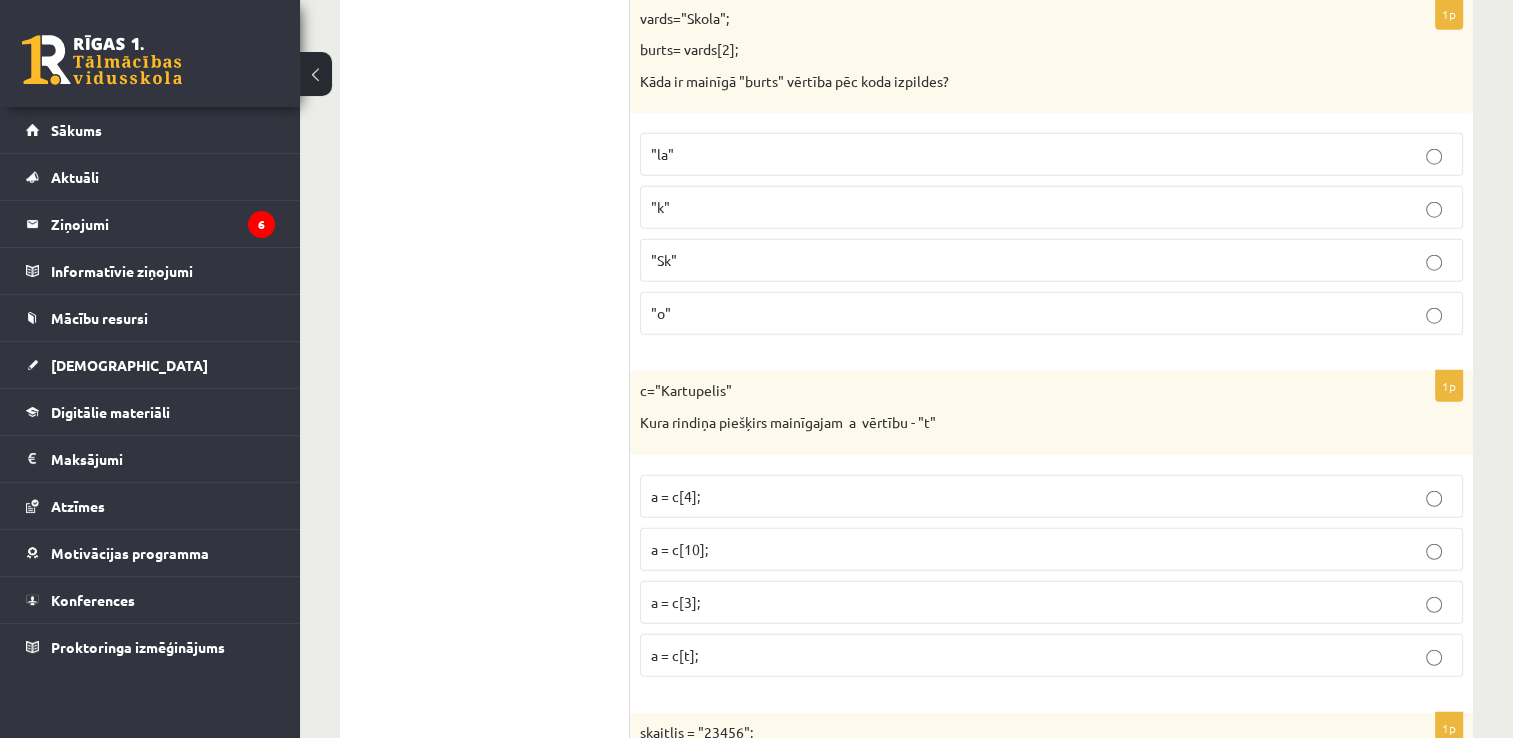
scroll to position [5080, 0]
click at [985, 592] on p "a = c[3];" at bounding box center [1051, 602] width 801 height 21
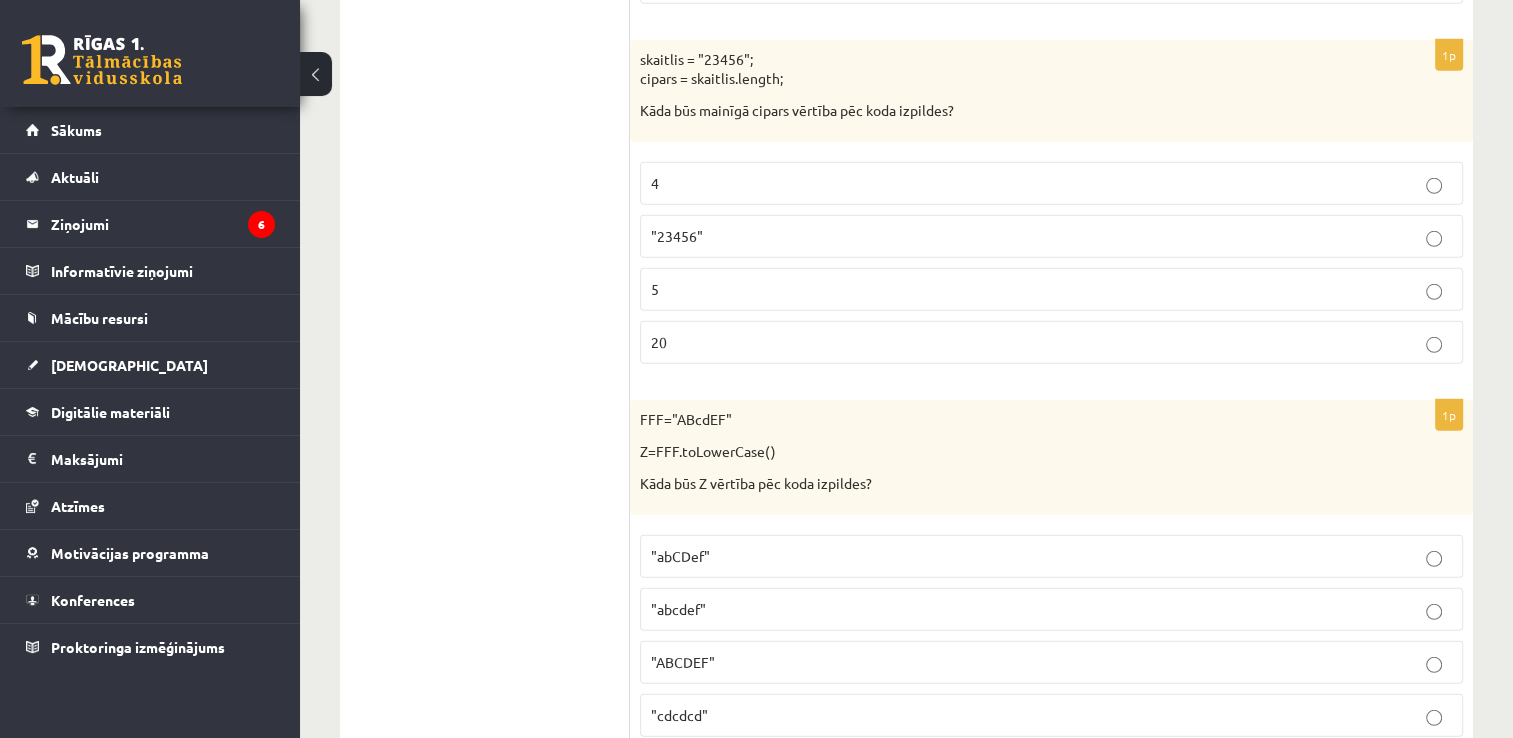
scroll to position [5760, 0]
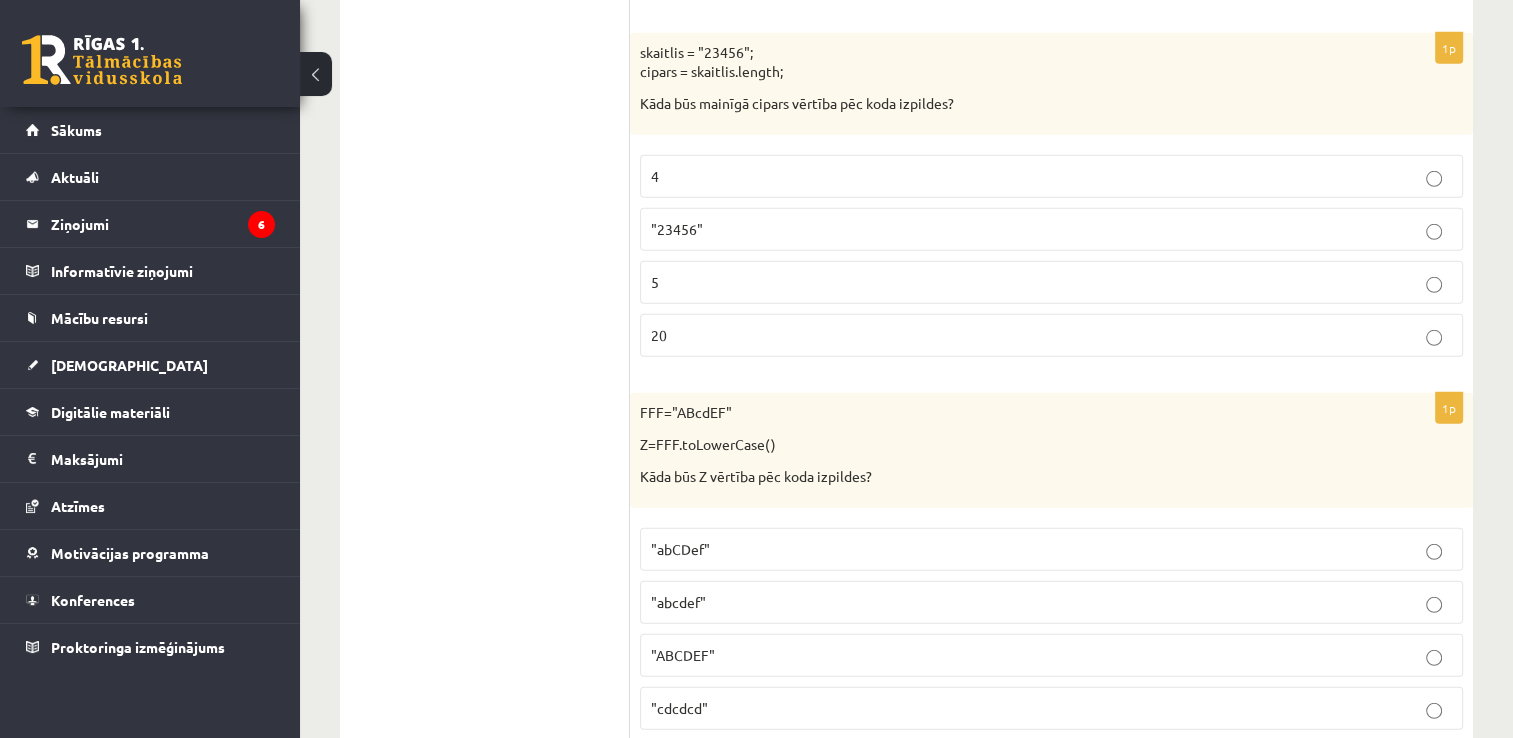
click at [1424, 267] on label "5" at bounding box center [1051, 282] width 823 height 43
click at [1020, 594] on label ""abcdef"" at bounding box center [1051, 602] width 823 height 43
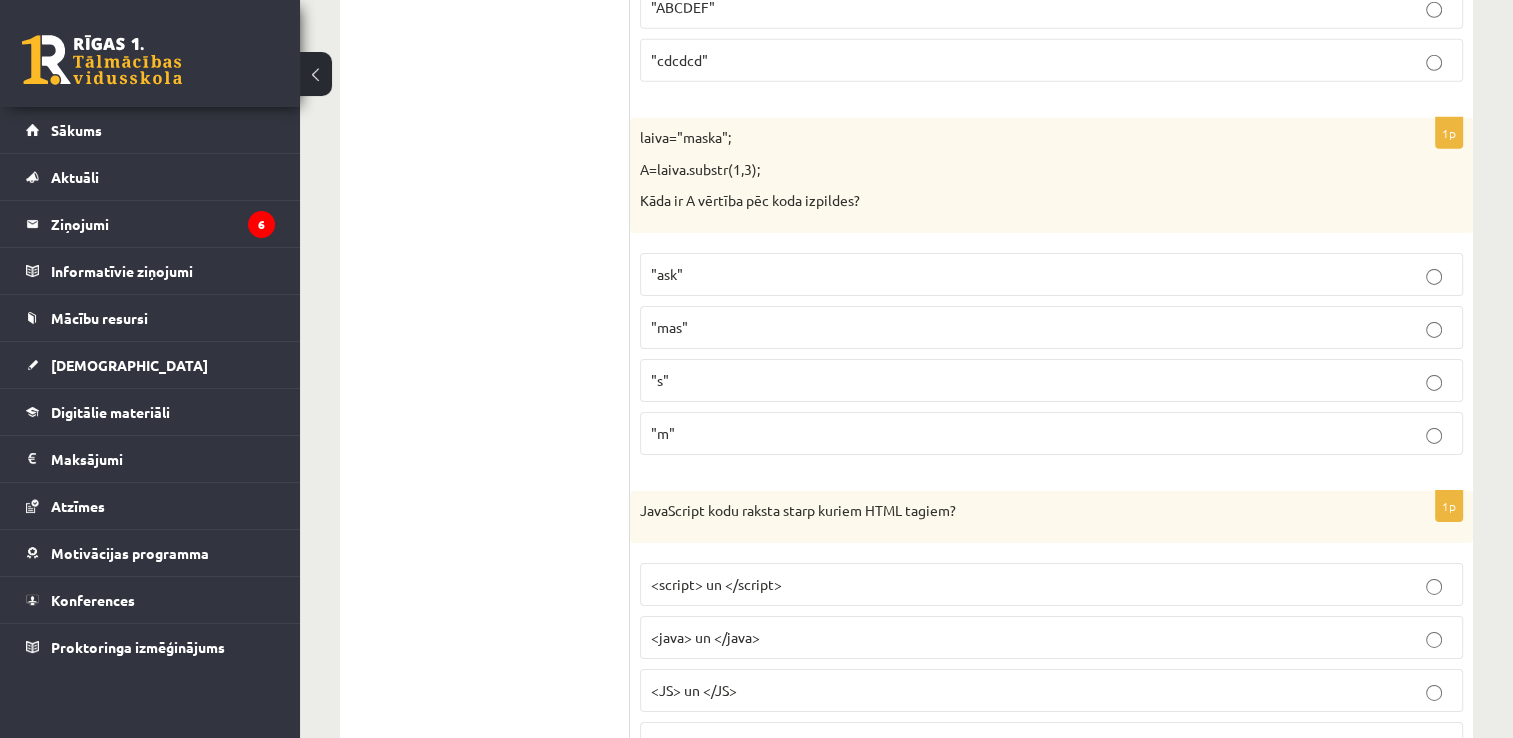
scroll to position [6400, 0]
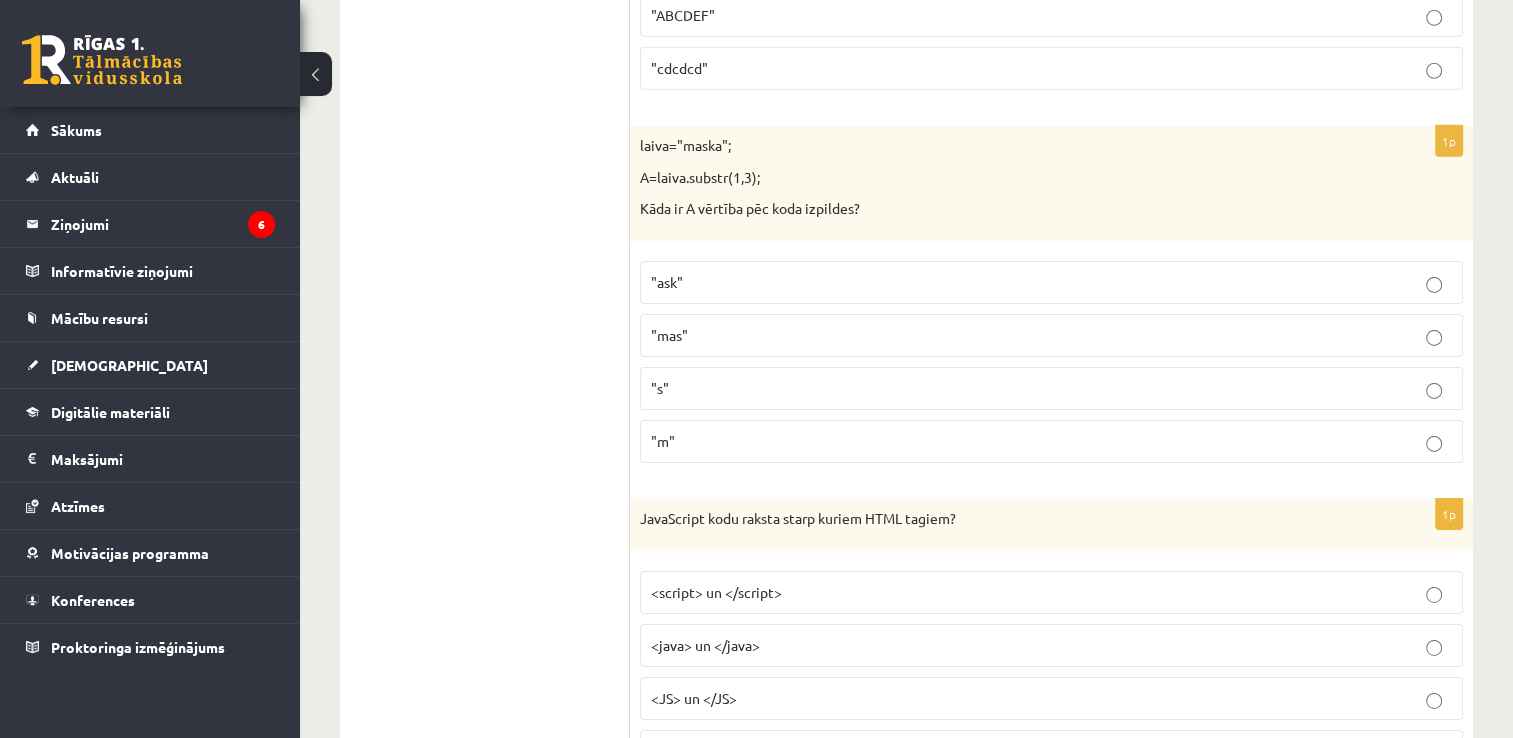
click at [988, 378] on p ""s"" at bounding box center [1051, 388] width 801 height 21
click at [920, 263] on label ""ask"" at bounding box center [1051, 282] width 823 height 43
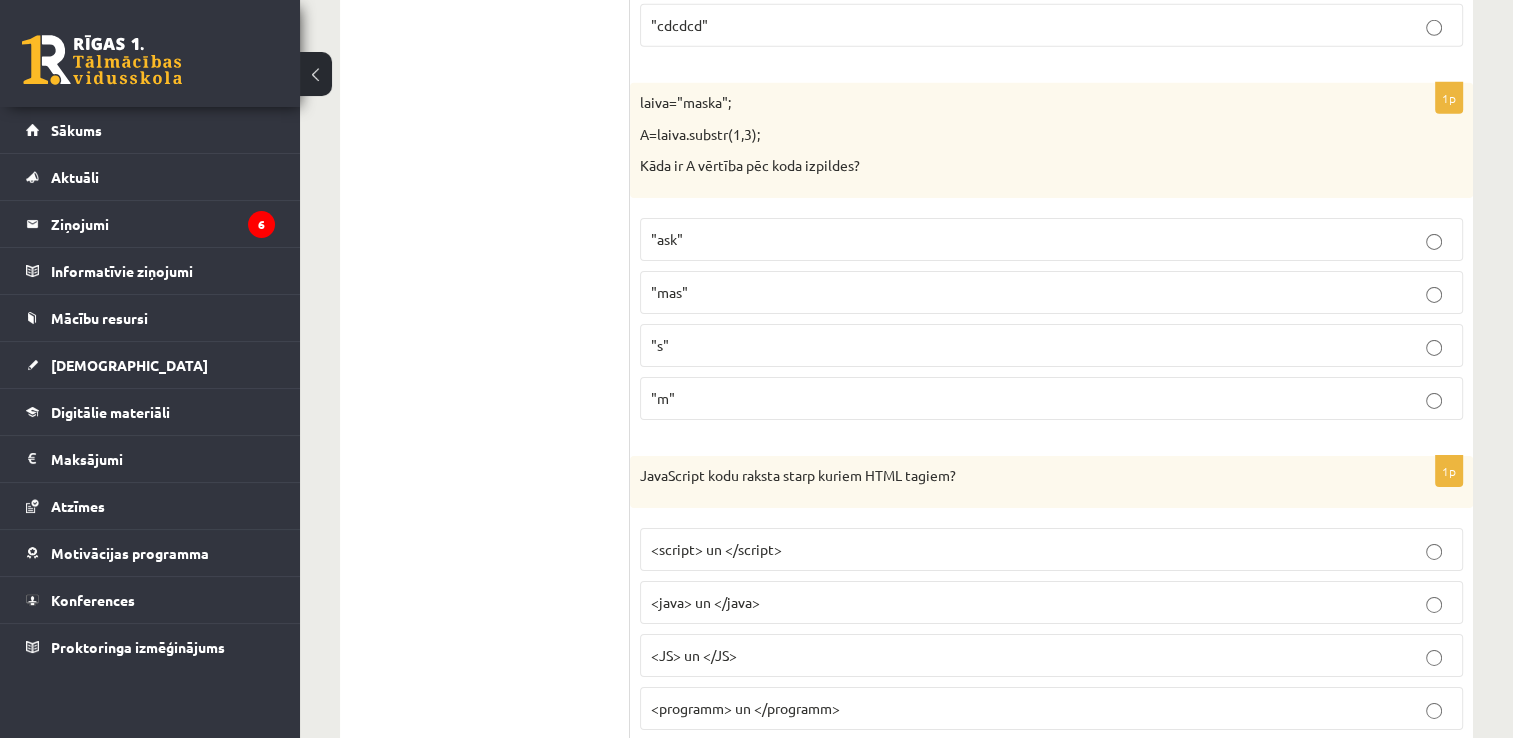
scroll to position [6480, 0]
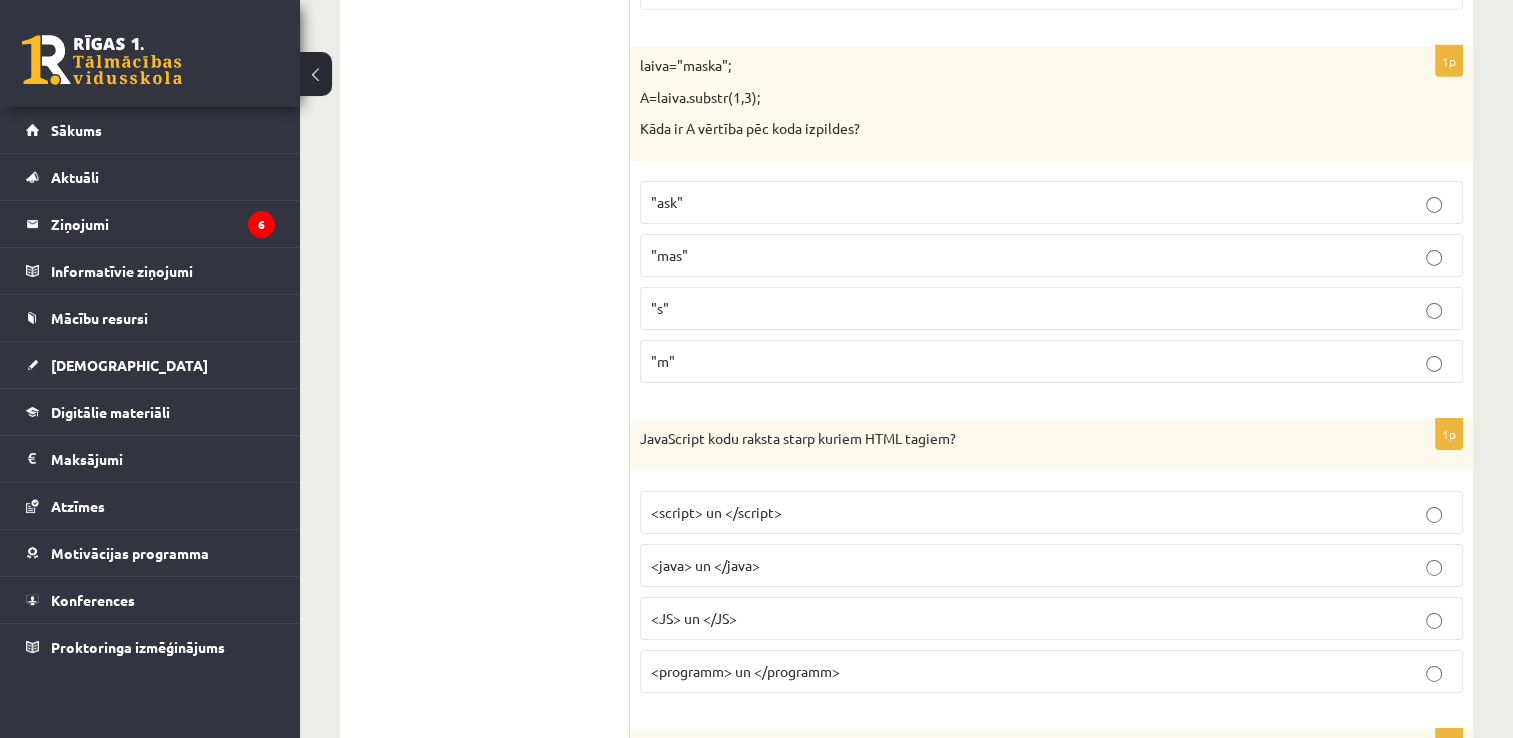
click at [1086, 502] on p "<script> un </script>" at bounding box center [1051, 512] width 801 height 21
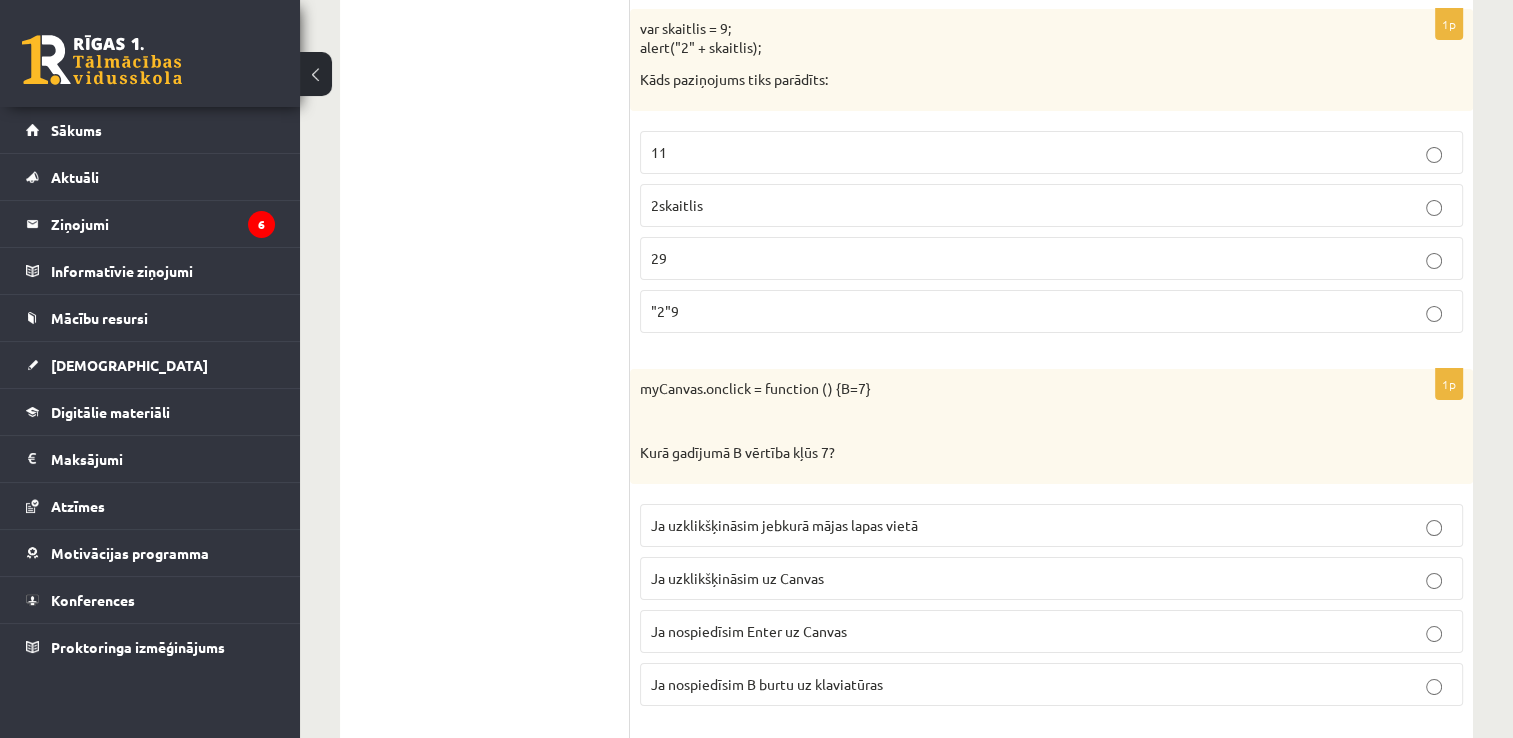
scroll to position [7160, 0]
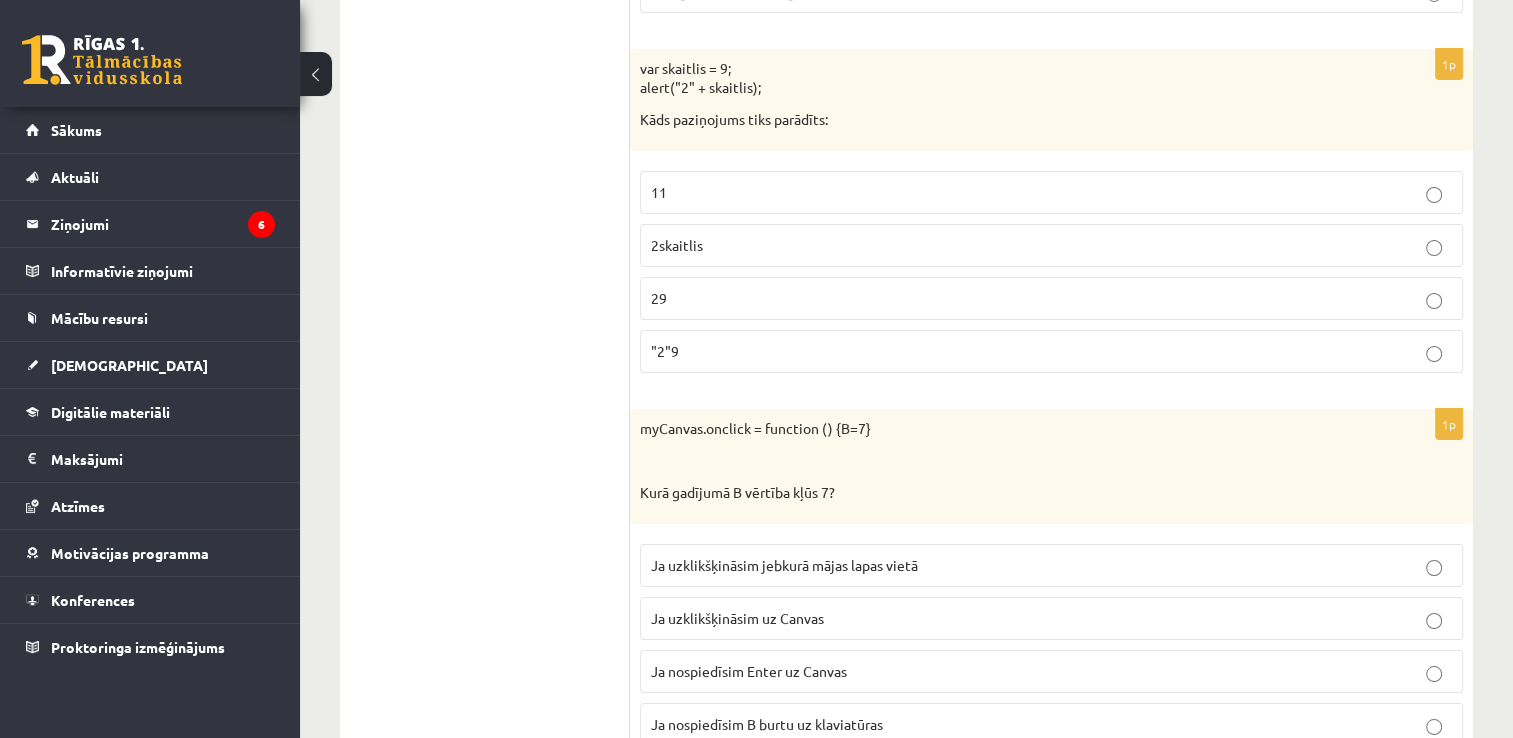
click at [986, 278] on label "29" at bounding box center [1051, 298] width 823 height 43
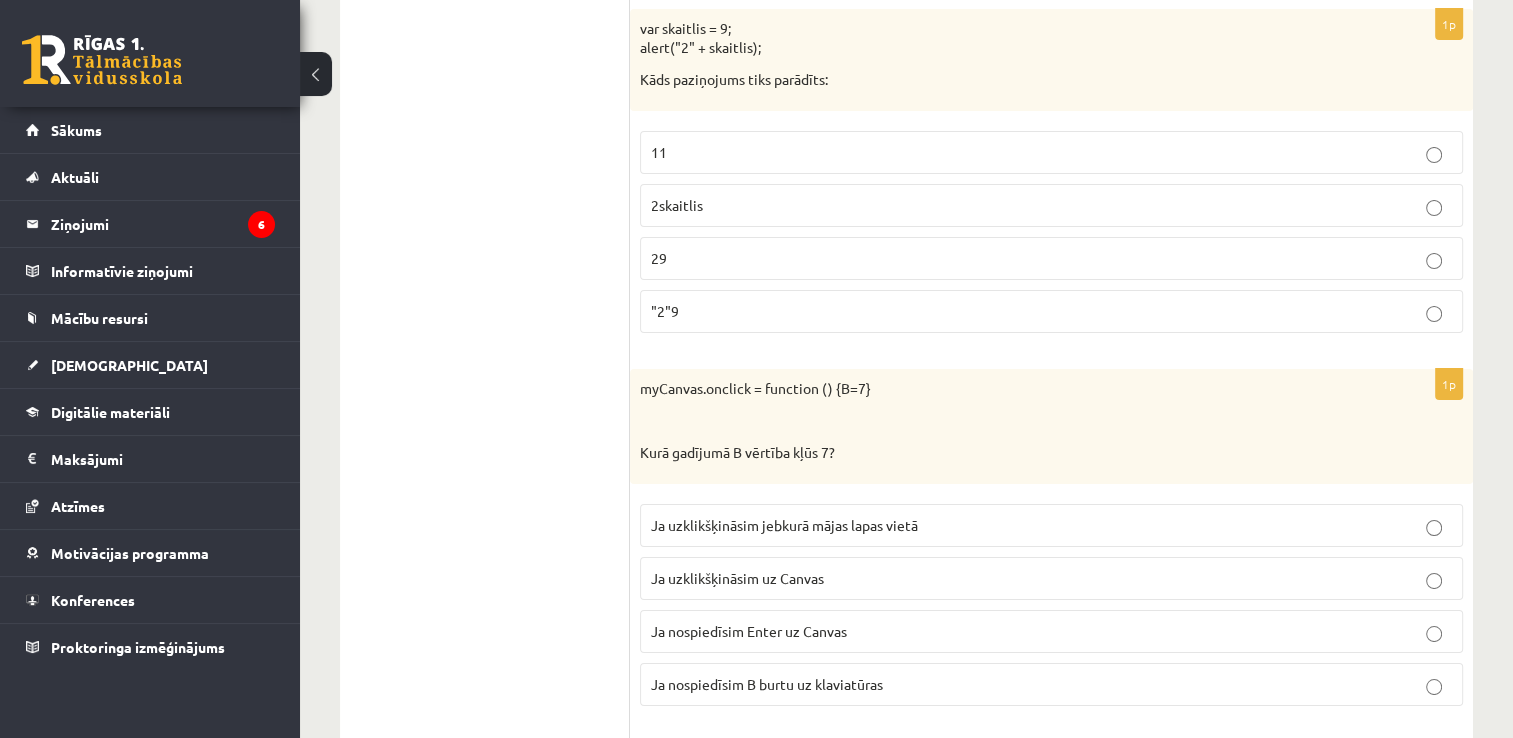
click at [1028, 568] on p "Ja uzklikšķināsim uz Canvas" at bounding box center [1051, 578] width 801 height 21
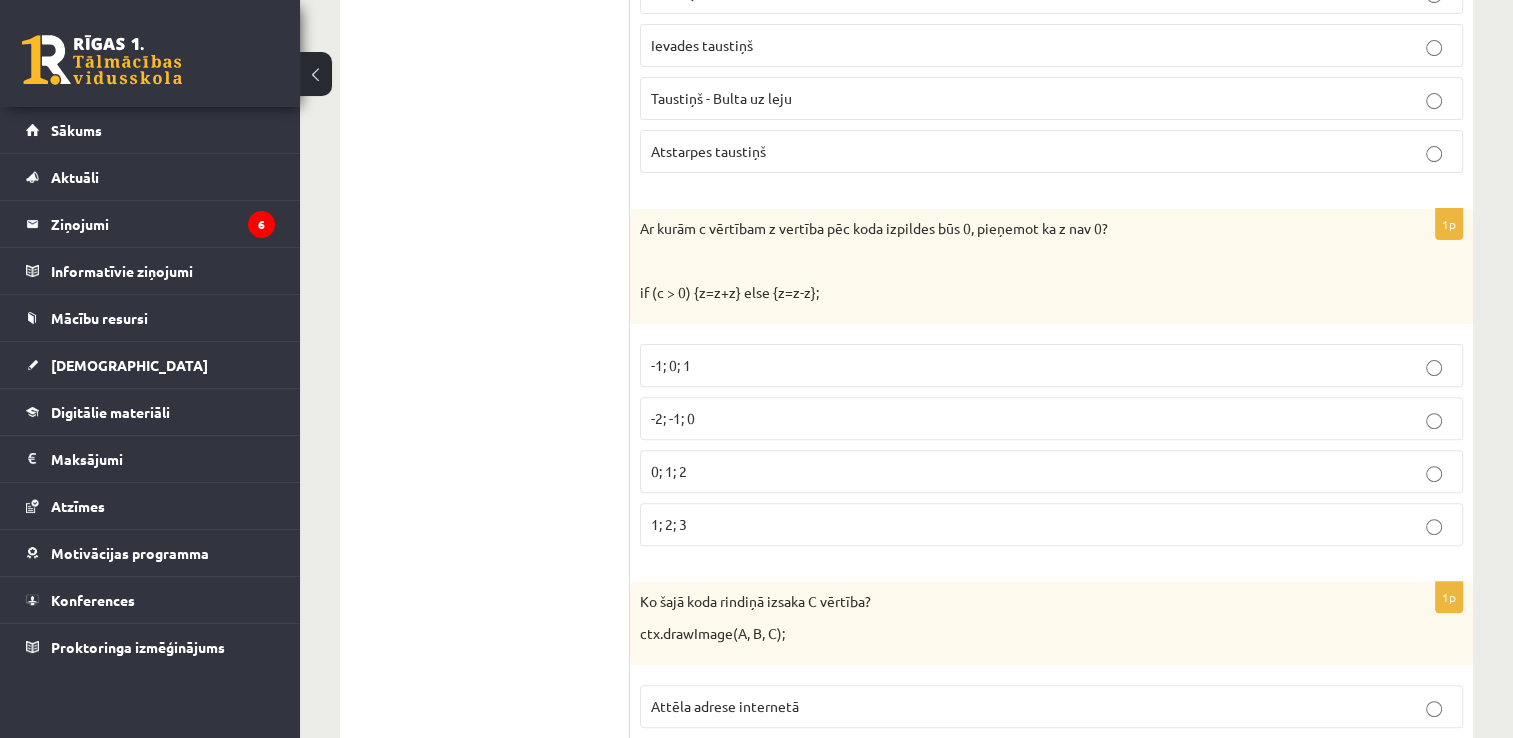
scroll to position [8106, 0]
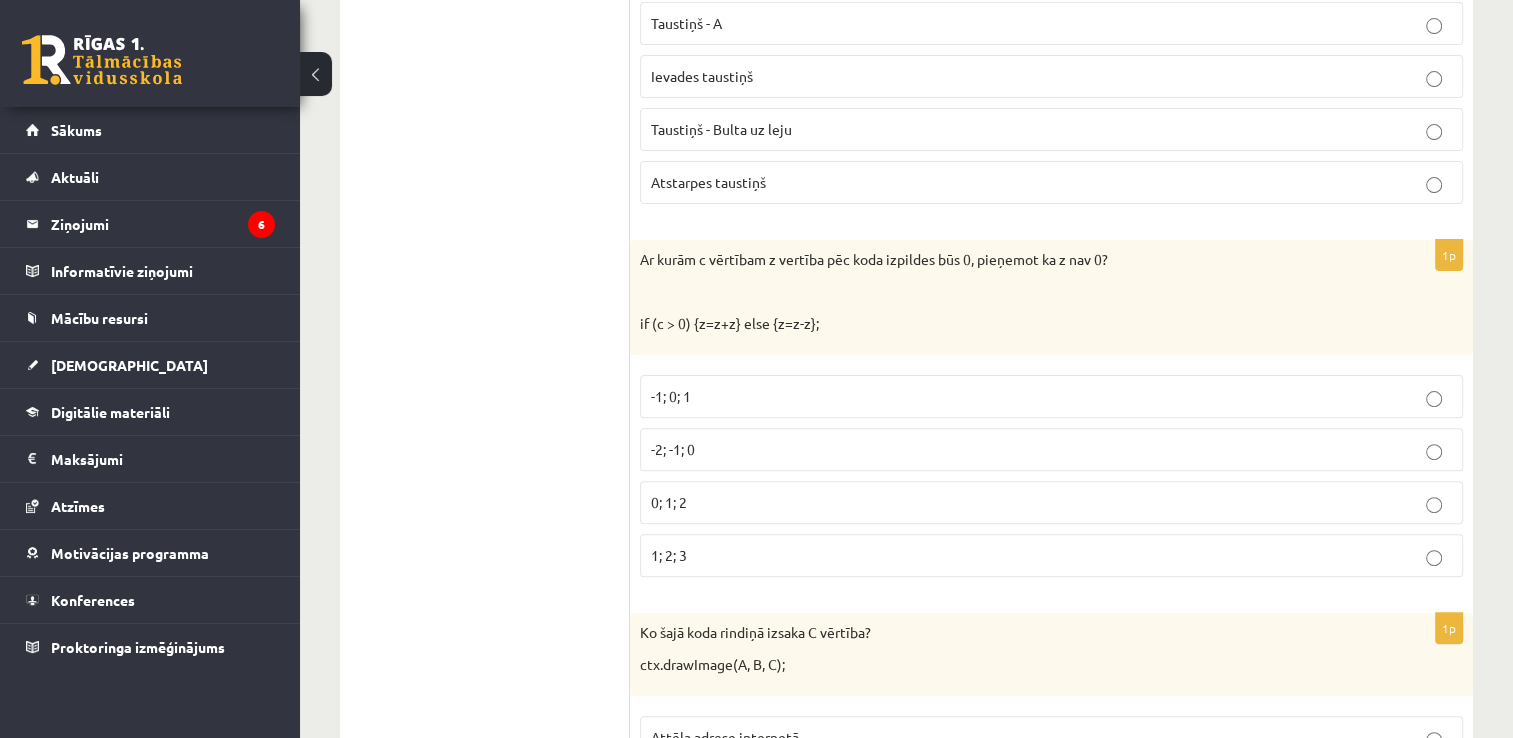
click at [1402, 172] on p "Atstarpes taustiņš" at bounding box center [1051, 182] width 801 height 21
click at [824, 439] on p "-2; -1; 0" at bounding box center [1051, 449] width 801 height 21
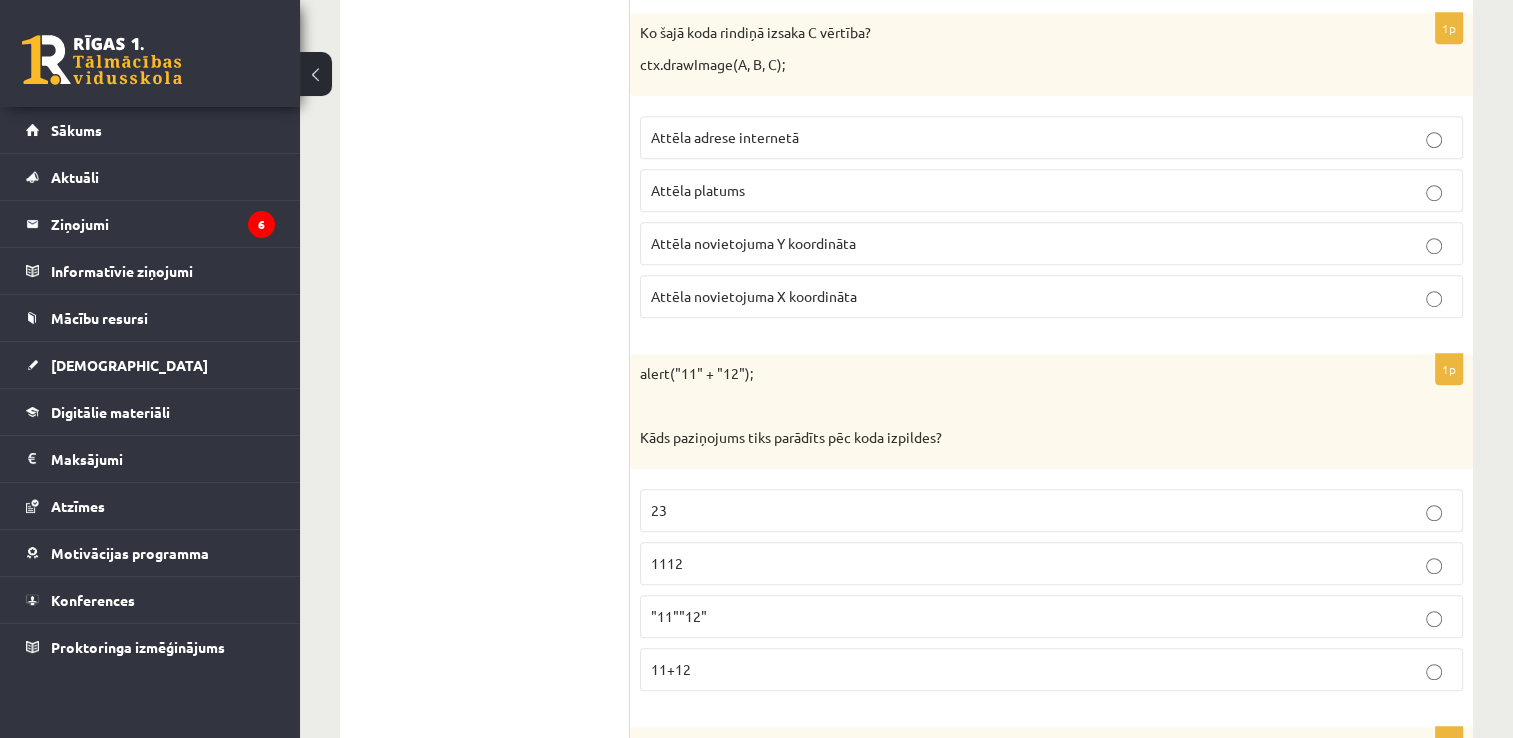
scroll to position [8666, 0]
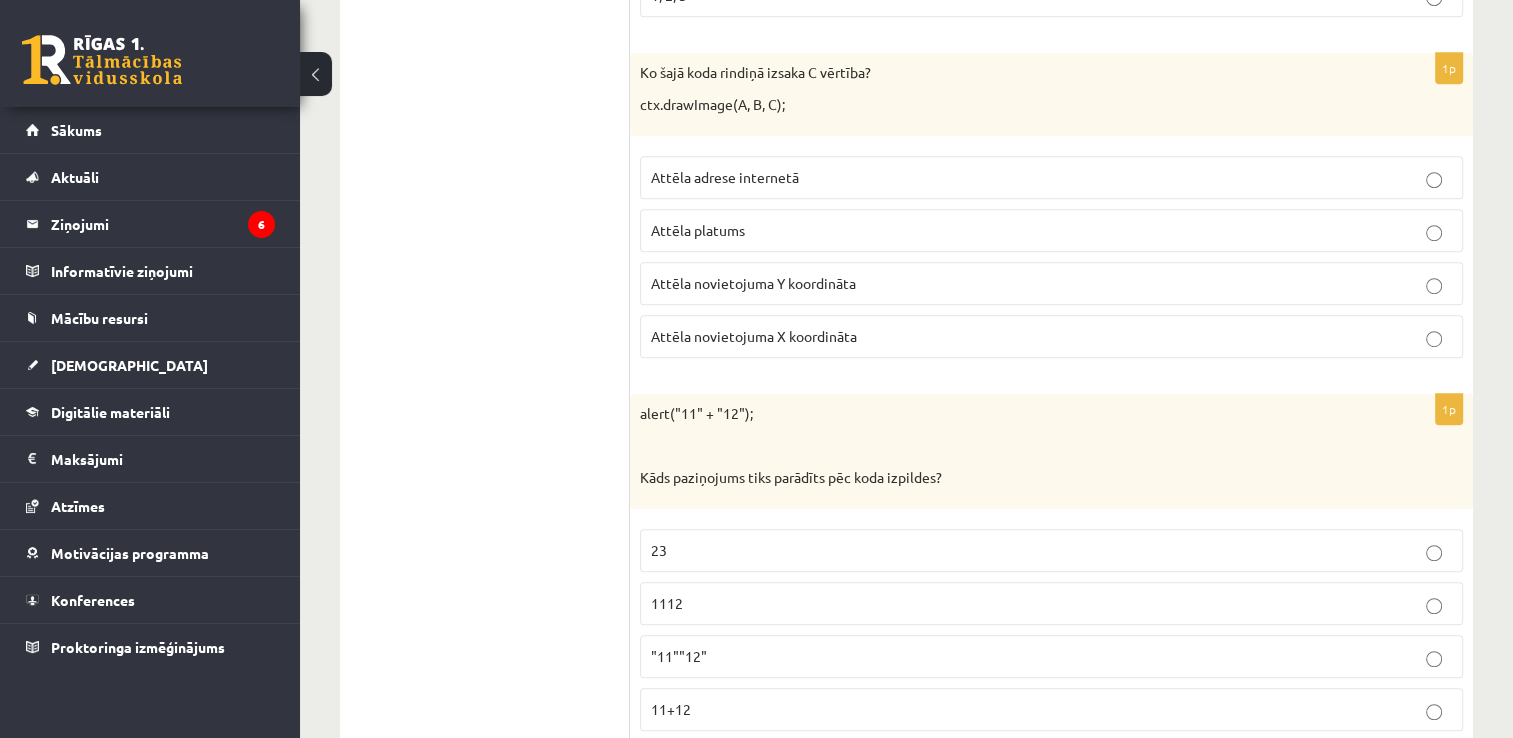
click at [1087, 262] on label "Attēla novietojuma Y koordināta" at bounding box center [1051, 283] width 823 height 43
click at [887, 593] on p "1112" at bounding box center [1051, 603] width 801 height 21
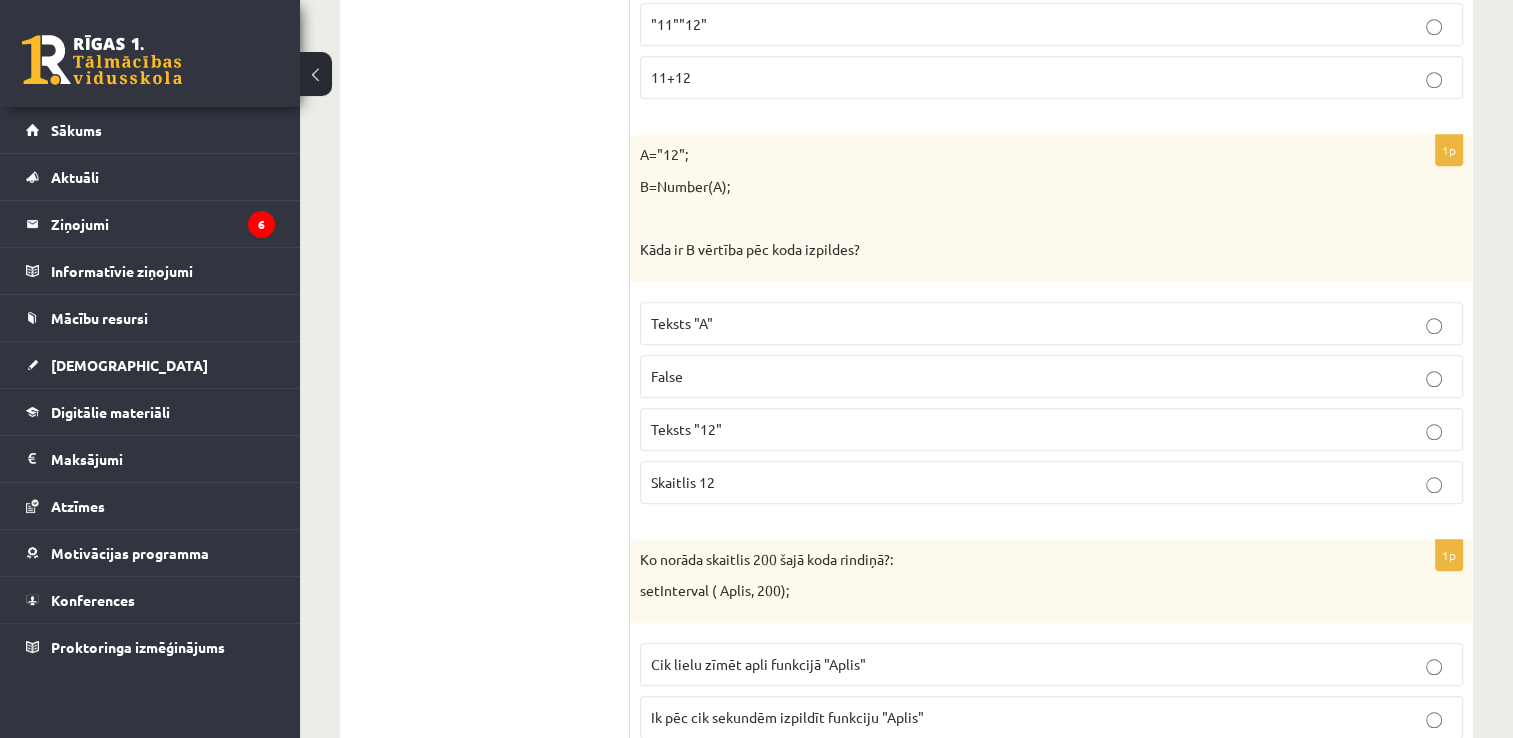
scroll to position [9305, 0]
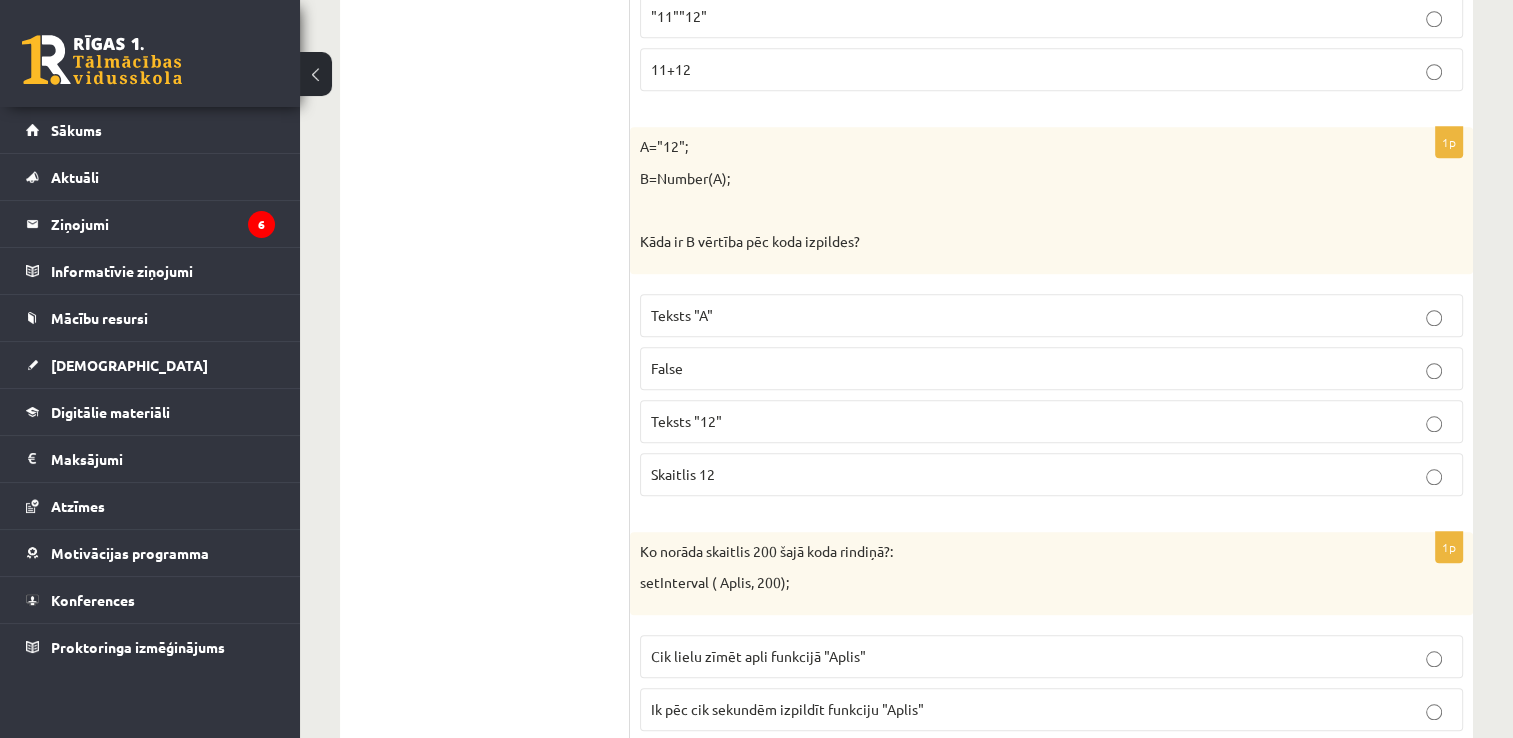
click at [817, 411] on p "Teksts "12"" at bounding box center [1051, 421] width 801 height 21
click at [805, 464] on p "Skaitlis 12" at bounding box center [1051, 474] width 801 height 21
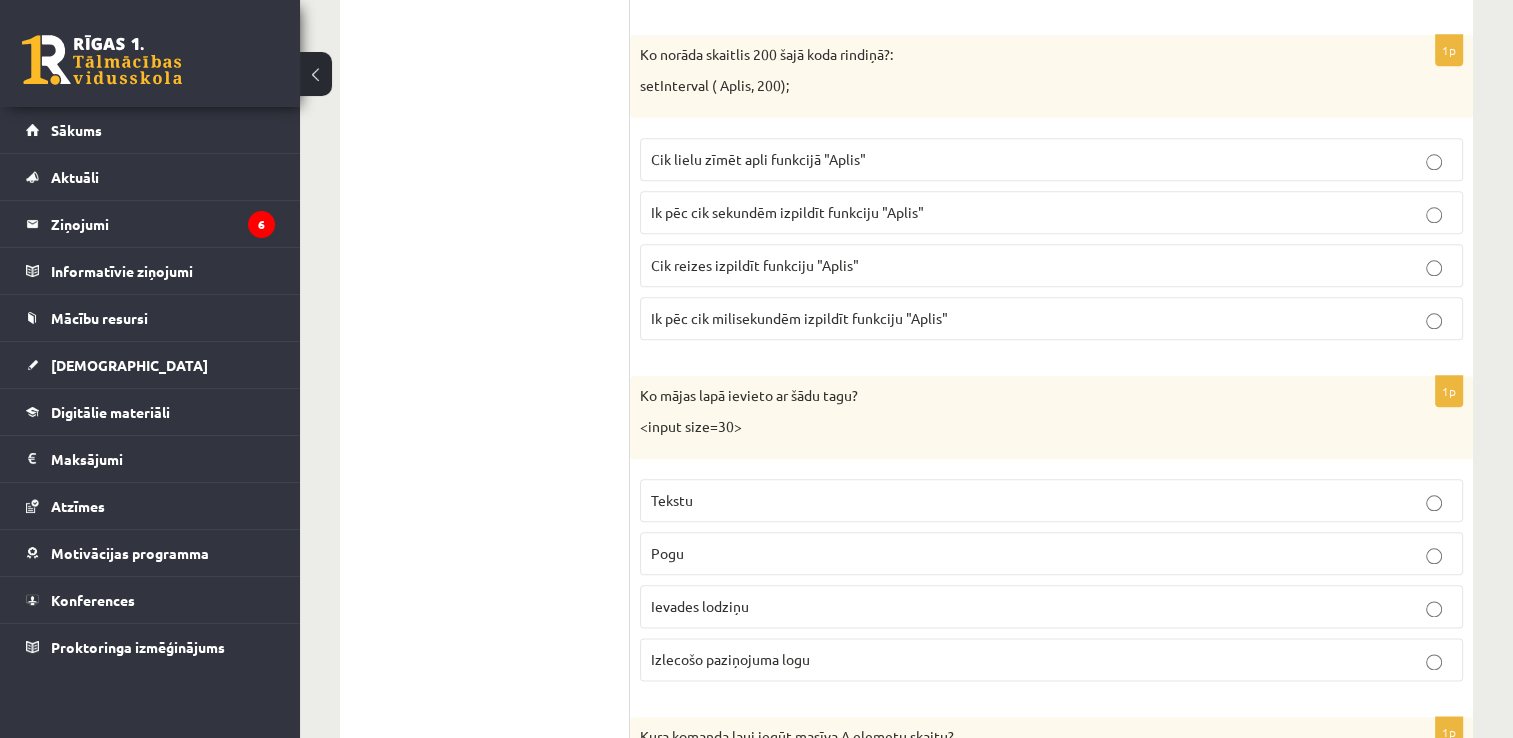
scroll to position [9785, 0]
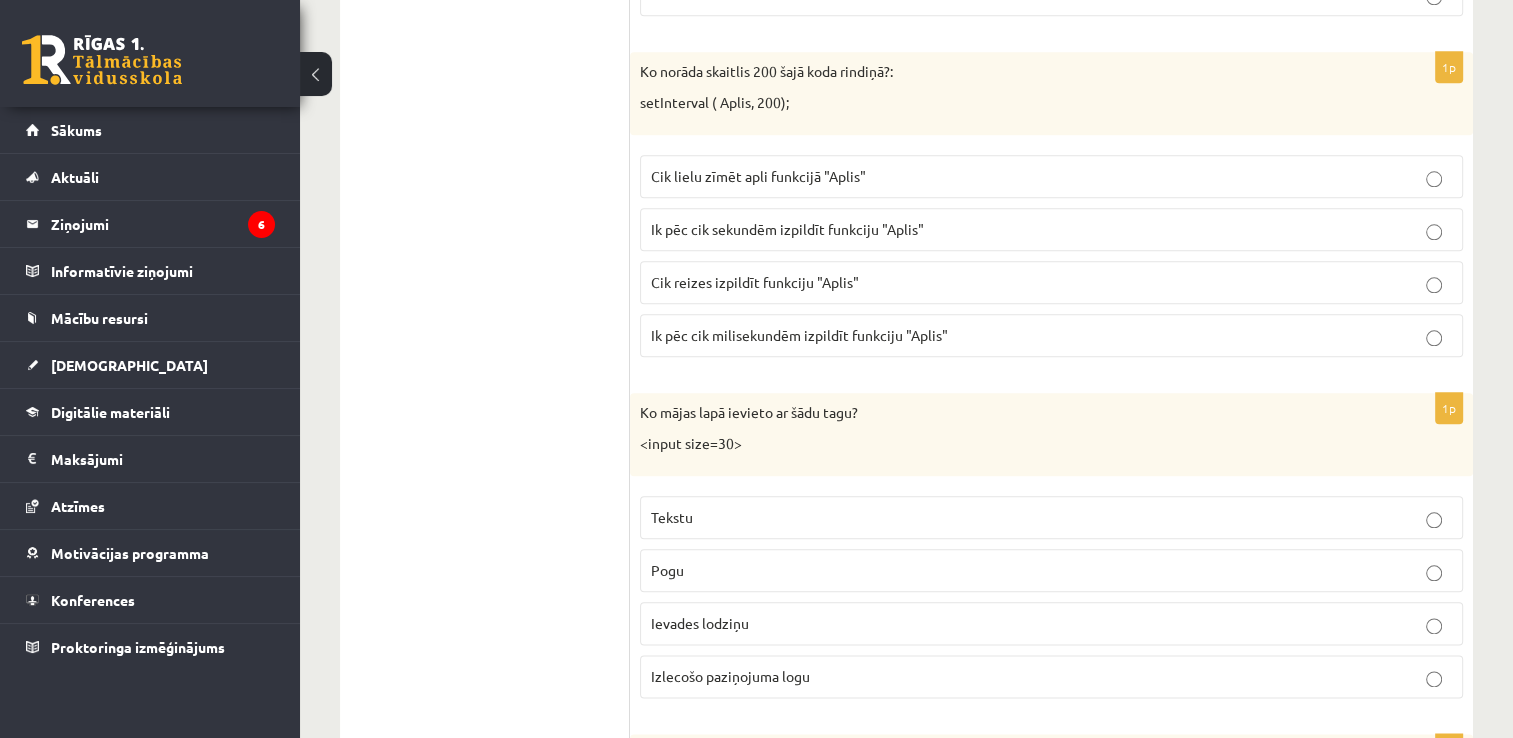
click at [948, 325] on p "Ik pēc cik milisekundēm izpildīt funkciju "Aplis"" at bounding box center [1051, 335] width 801 height 21
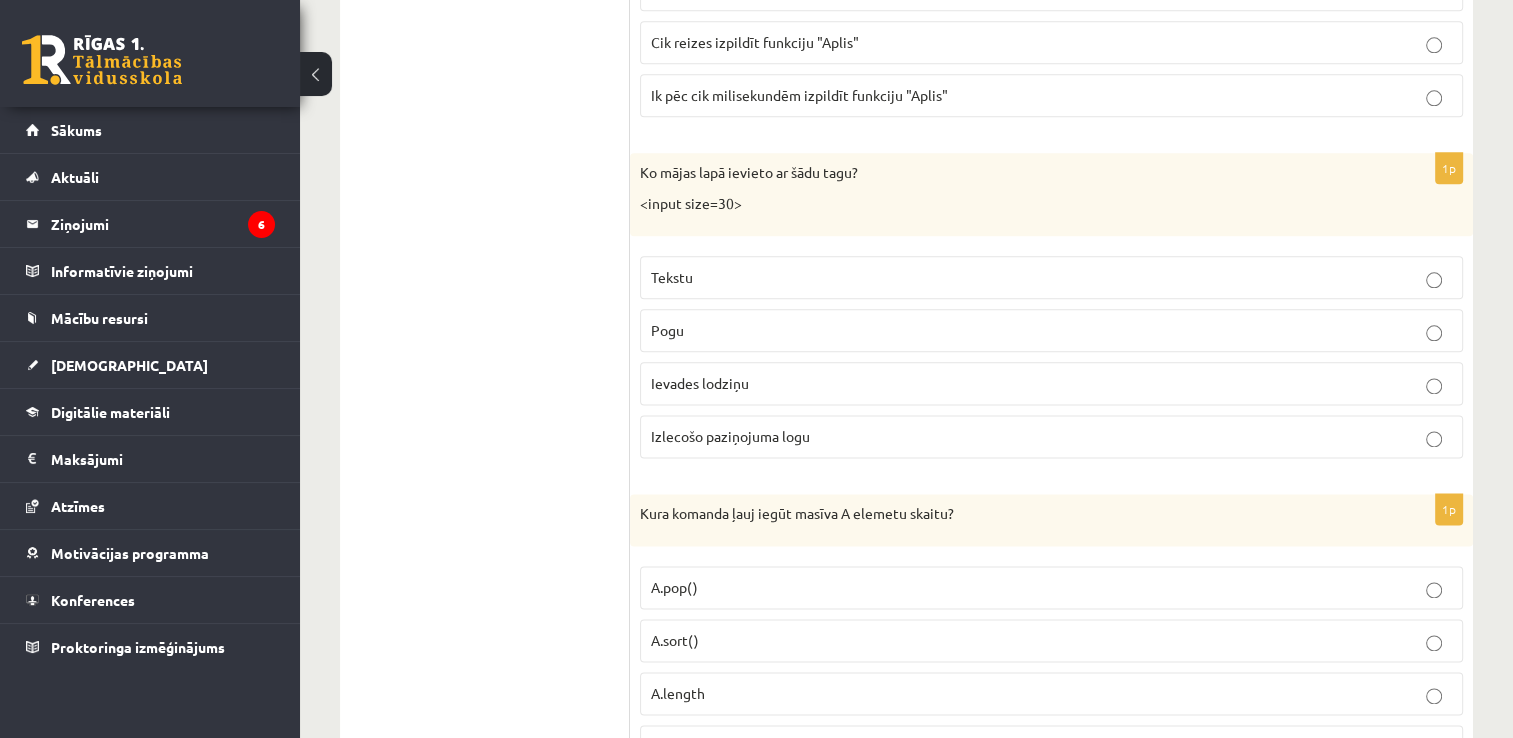
scroll to position [10065, 0]
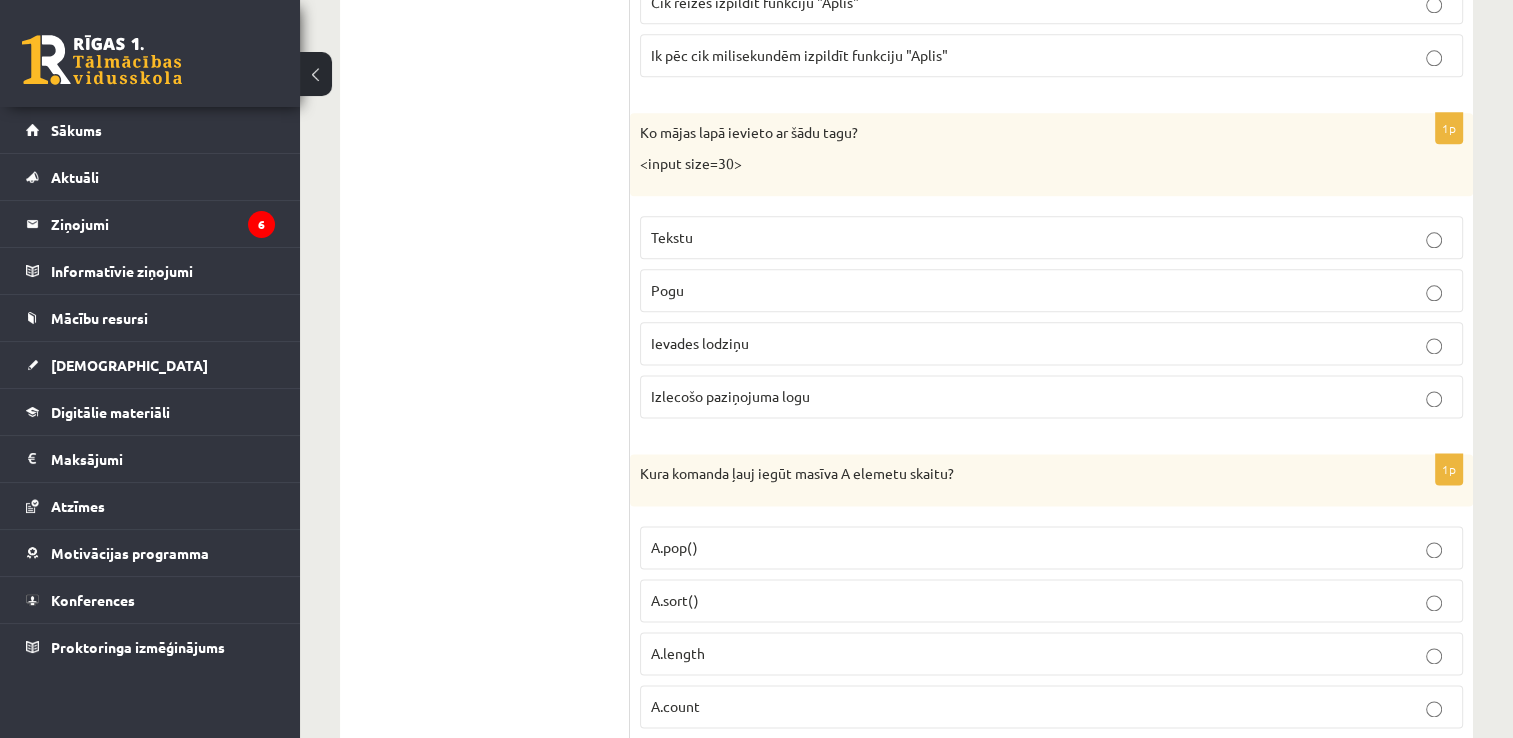
click at [1012, 333] on p "Ievades lodziņu" at bounding box center [1051, 343] width 801 height 21
click at [845, 643] on p "A.length" at bounding box center [1051, 653] width 801 height 21
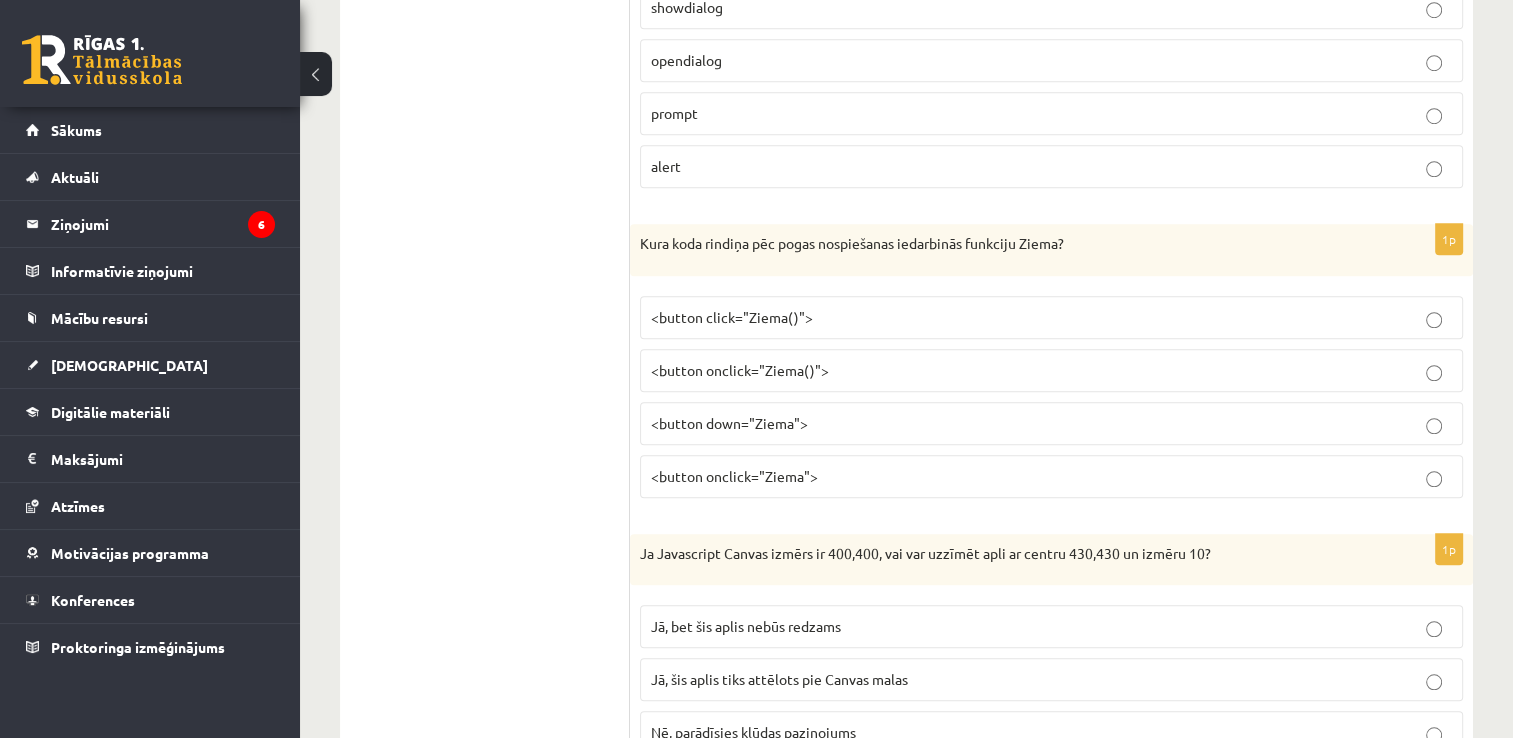
scroll to position [0, 0]
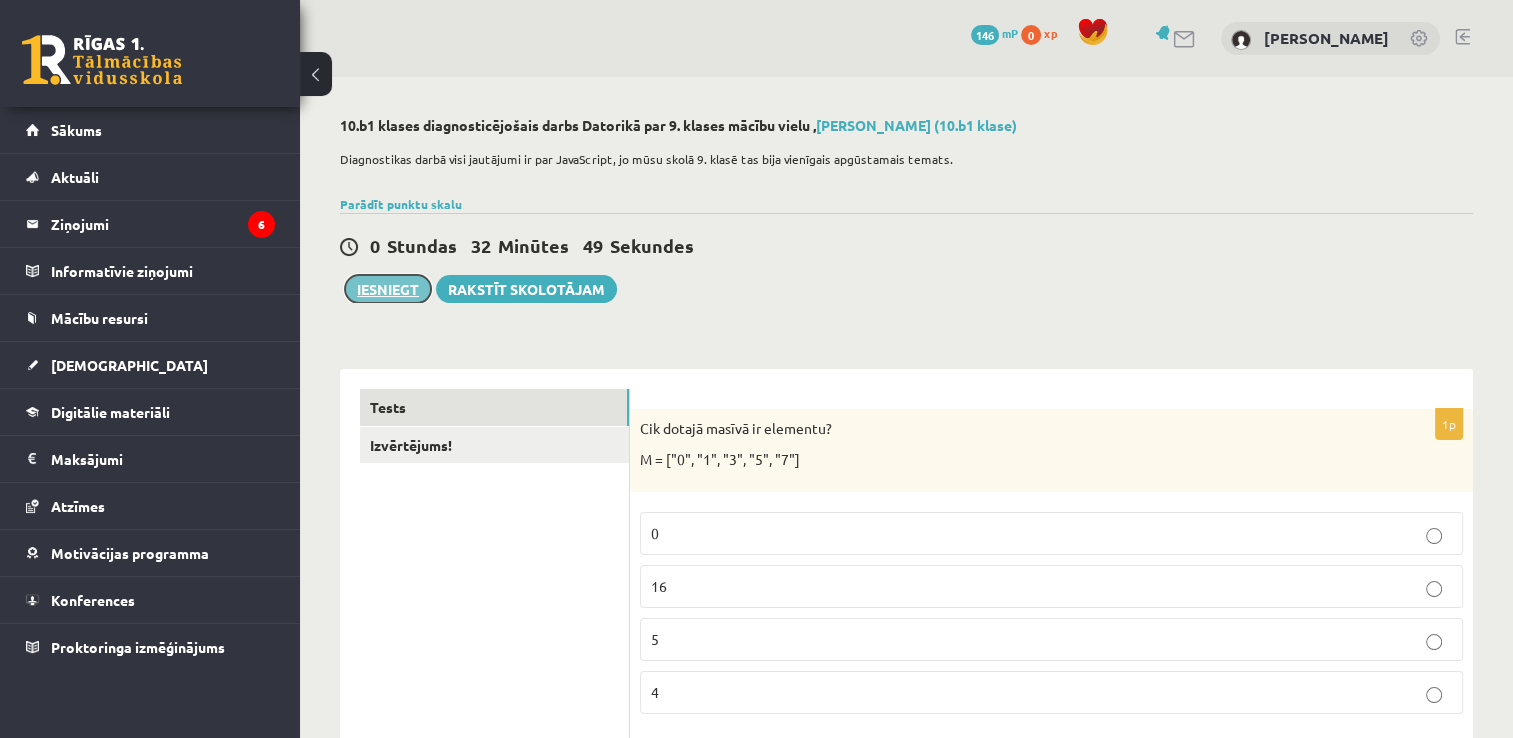
click at [405, 287] on button "Iesniegt" at bounding box center [388, 289] width 86 height 28
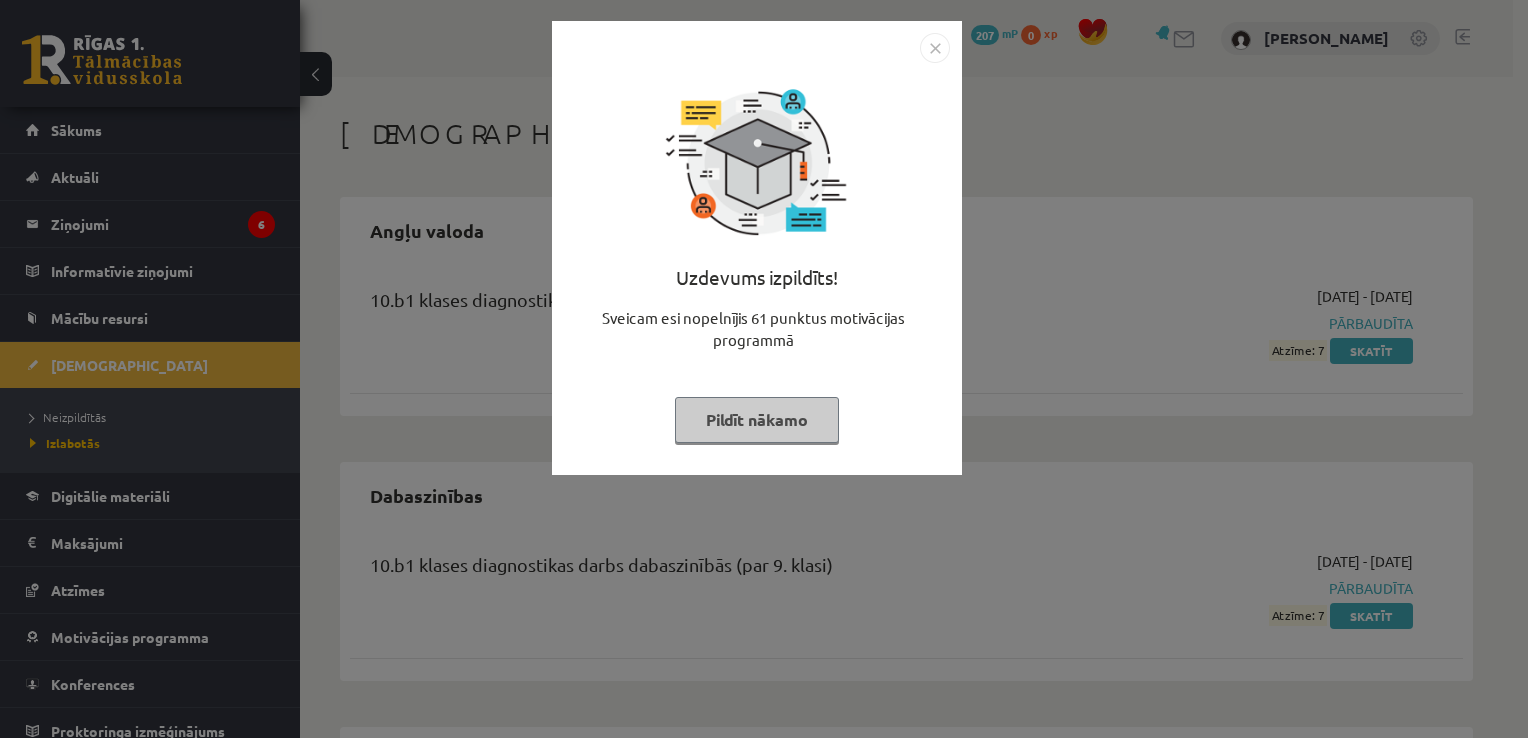
click at [931, 49] on img "Close" at bounding box center [935, 48] width 30 height 30
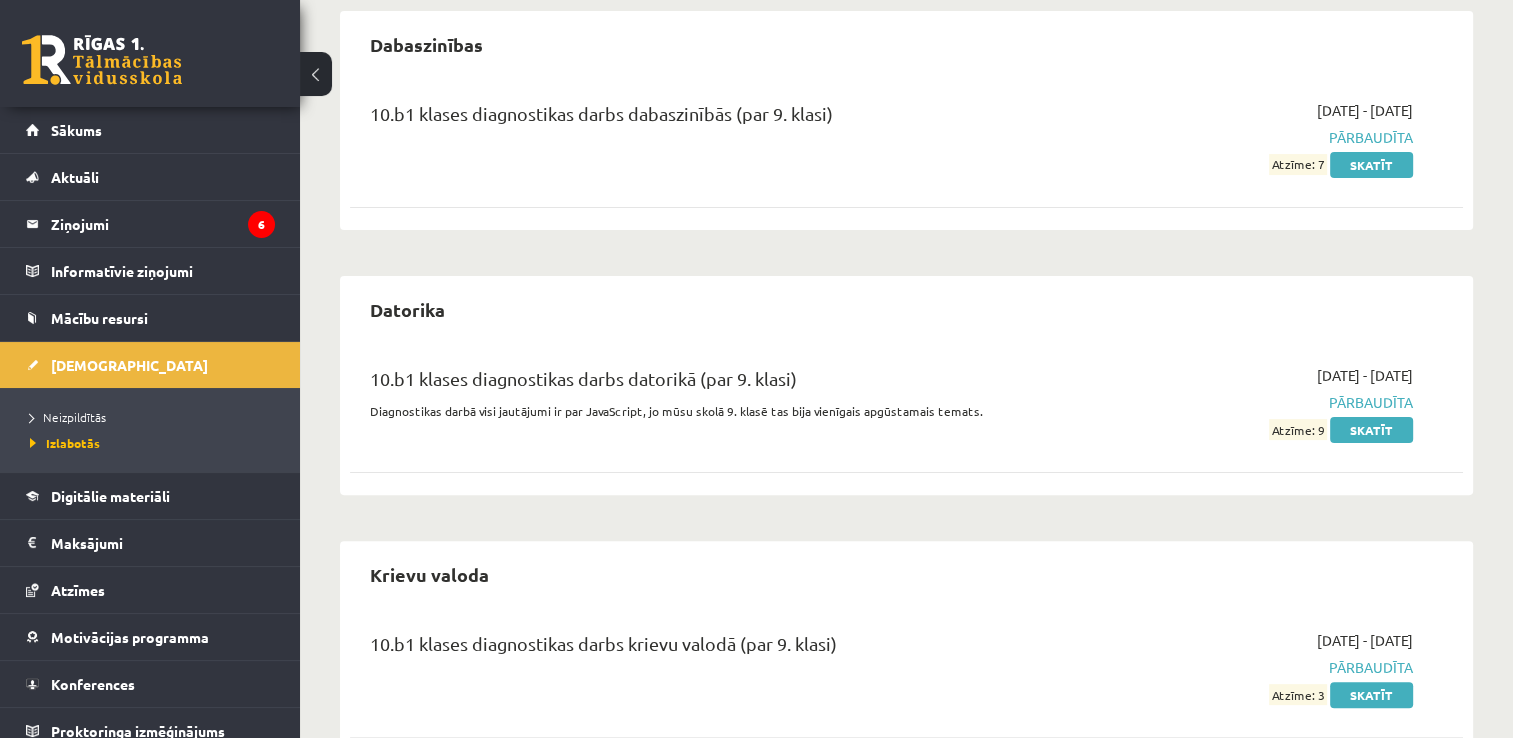
scroll to position [511, 0]
